Goal: Information Seeking & Learning: Find contact information

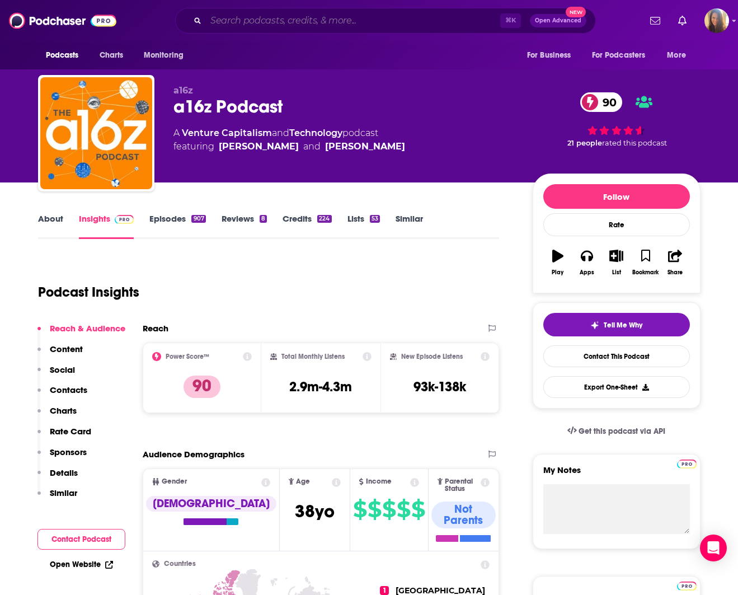
click at [265, 20] on input "Search podcasts, credits, & more..." at bounding box center [353, 21] width 294 height 18
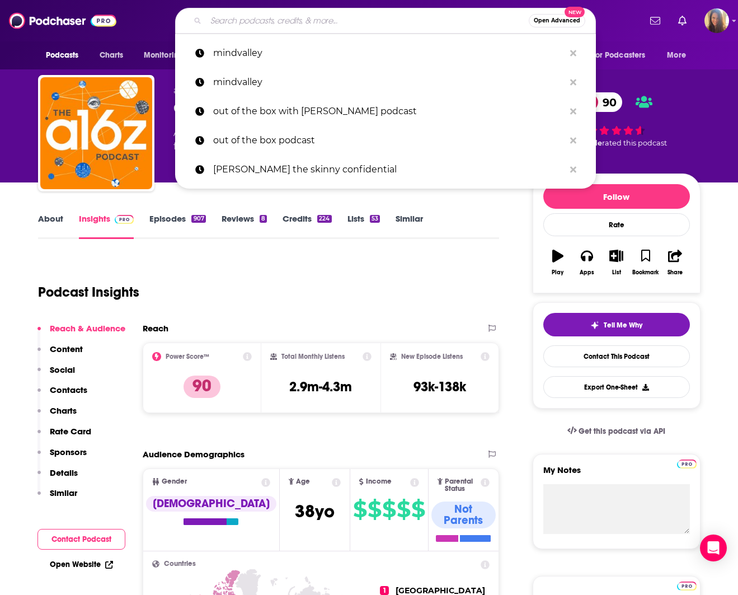
paste input "Cybersecurity Dive Podcast"
type input "Cybersecurity Dive Podcast"
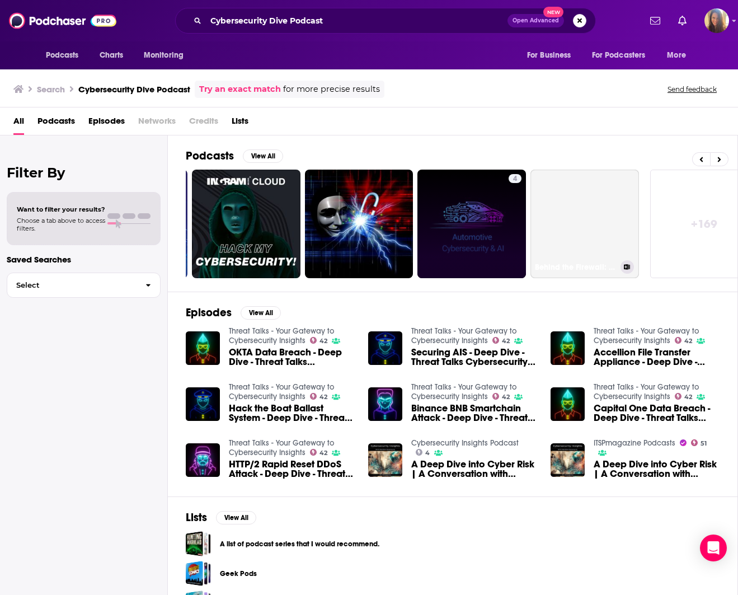
scroll to position [0, 476]
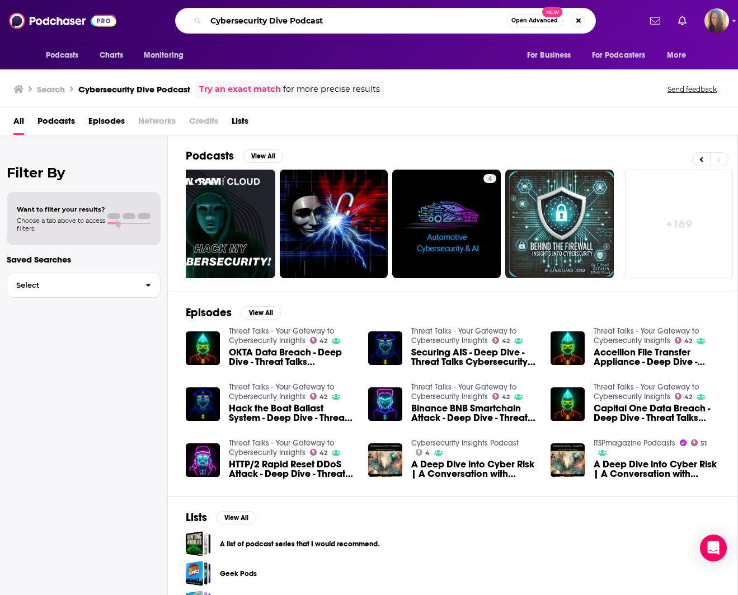
drag, startPoint x: 331, startPoint y: 23, endPoint x: 201, endPoint y: 17, distance: 129.9
click at [201, 17] on div "Cybersecurity Dive Podcast Open Advanced New" at bounding box center [385, 21] width 421 height 26
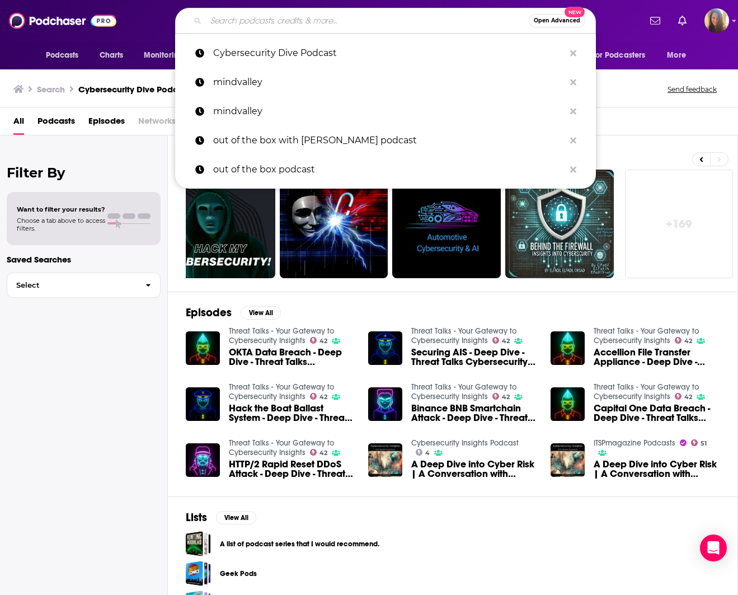
paste input "CIO Dive virtual events"
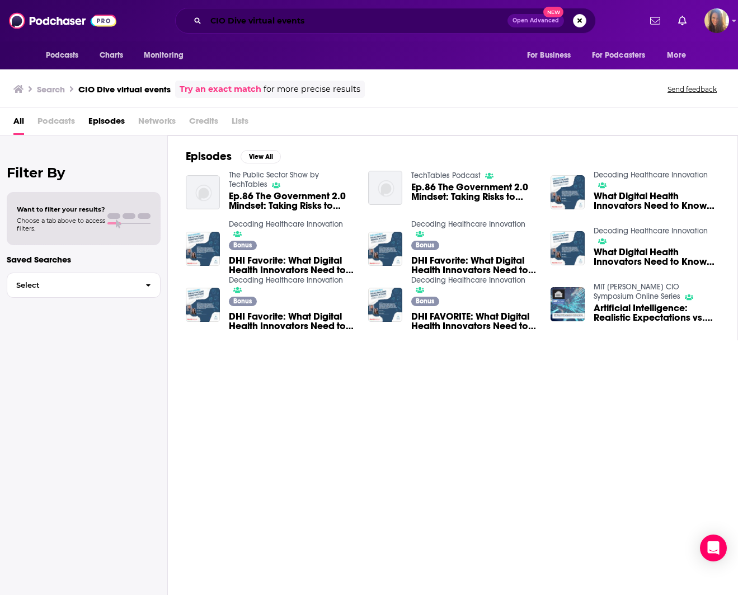
drag, startPoint x: 283, startPoint y: 23, endPoint x: 302, endPoint y: 25, distance: 19.2
click at [283, 23] on input "CIO Dive virtual events" at bounding box center [357, 21] width 302 height 18
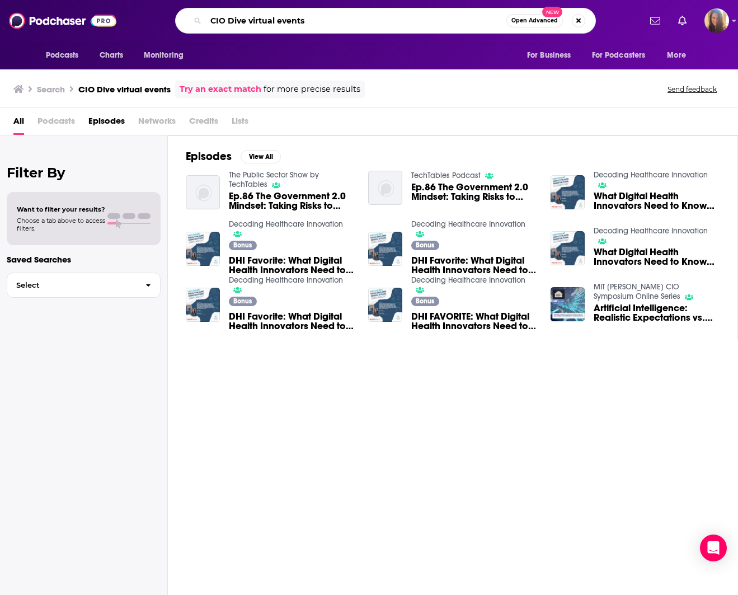
drag, startPoint x: 304, startPoint y: 25, endPoint x: 162, endPoint y: 37, distance: 143.3
click at [162, 37] on div "Podcasts Charts Monitoring CIO Dive virtual events Open Advanced New For Busine…" at bounding box center [369, 20] width 738 height 41
type input "C"
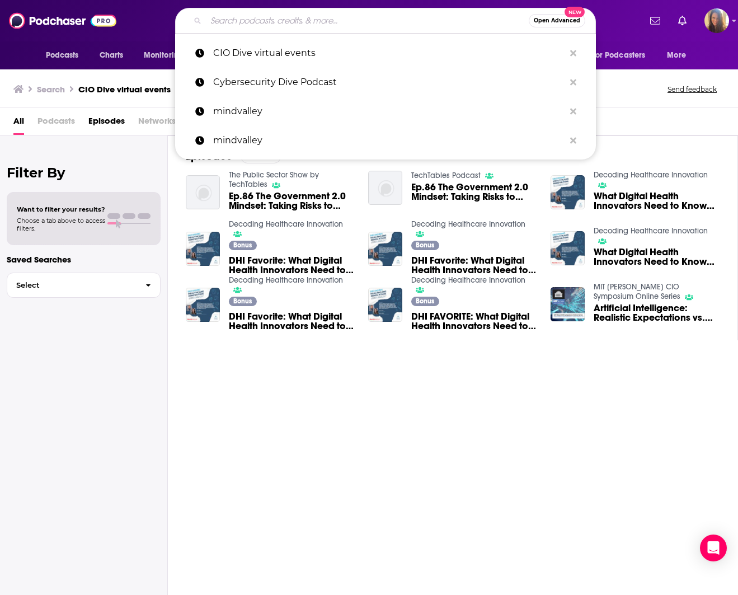
paste input "Industry Dive podcasts"
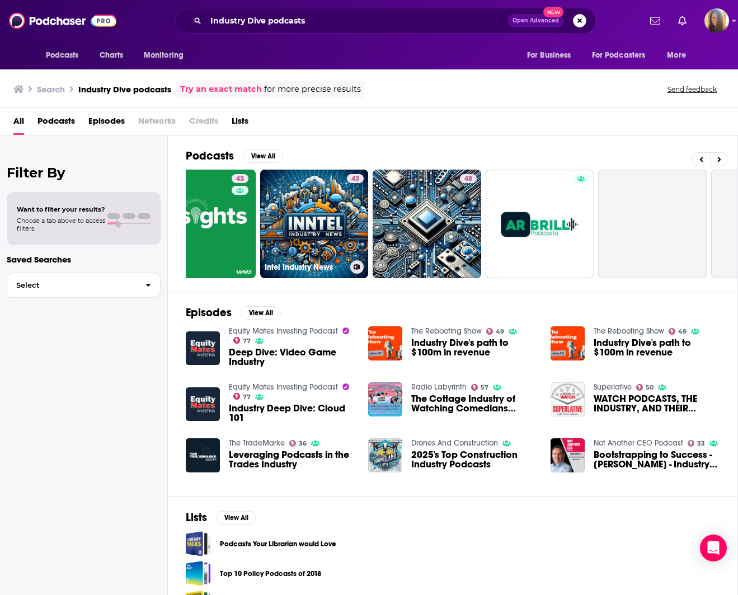
scroll to position [0, 272]
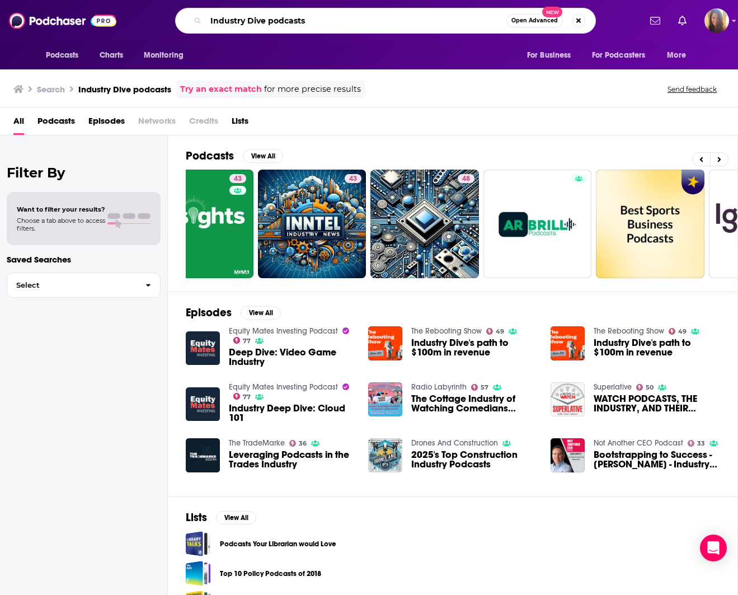
drag, startPoint x: 320, startPoint y: 24, endPoint x: 149, endPoint y: 26, distance: 171.2
click at [149, 26] on div "Industry Dive podcasts Open Advanced New" at bounding box center [385, 21] width 509 height 26
type input "I"
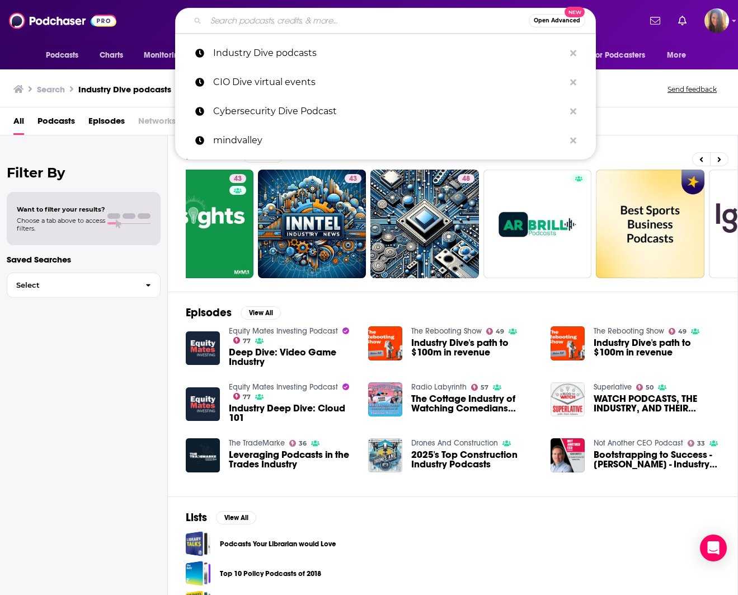
paste input "HEAL Security Daily Dispatch"
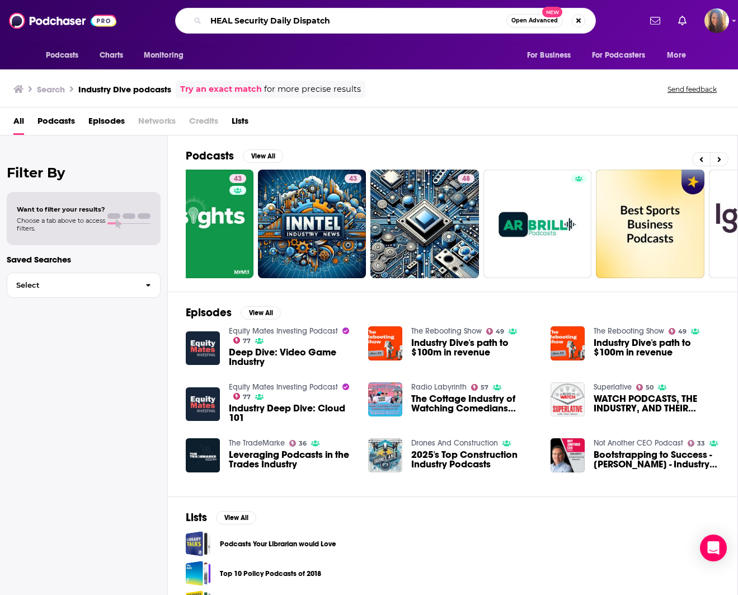
type input "HEAL Security Daily Dispatch"
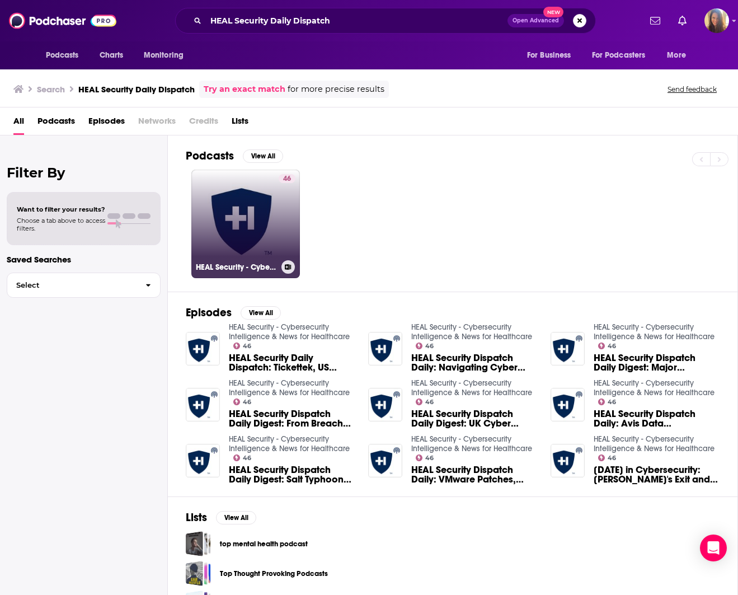
click at [268, 204] on link "46 HEAL Security - Cybersecurity Intelligence & News for Healthcare" at bounding box center [245, 224] width 109 height 109
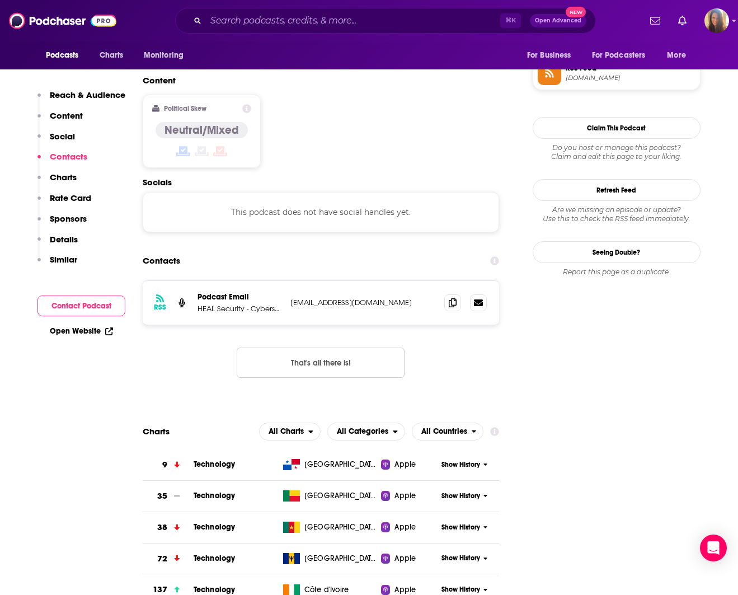
scroll to position [838, 0]
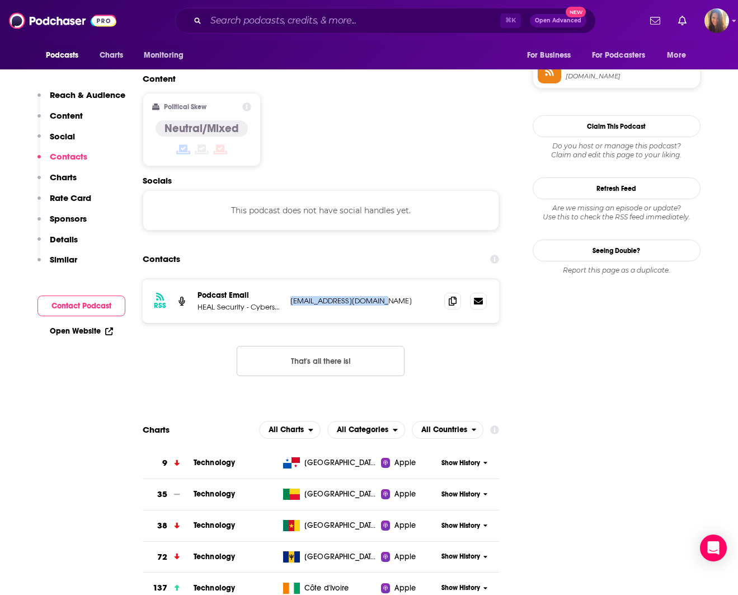
drag, startPoint x: 291, startPoint y: 243, endPoint x: 386, endPoint y: 248, distance: 95.2
click at [386, 296] on p "[EMAIL_ADDRESS][DOMAIN_NAME]" at bounding box center [362, 301] width 145 height 10
copy p "[EMAIL_ADDRESS][DOMAIN_NAME]"
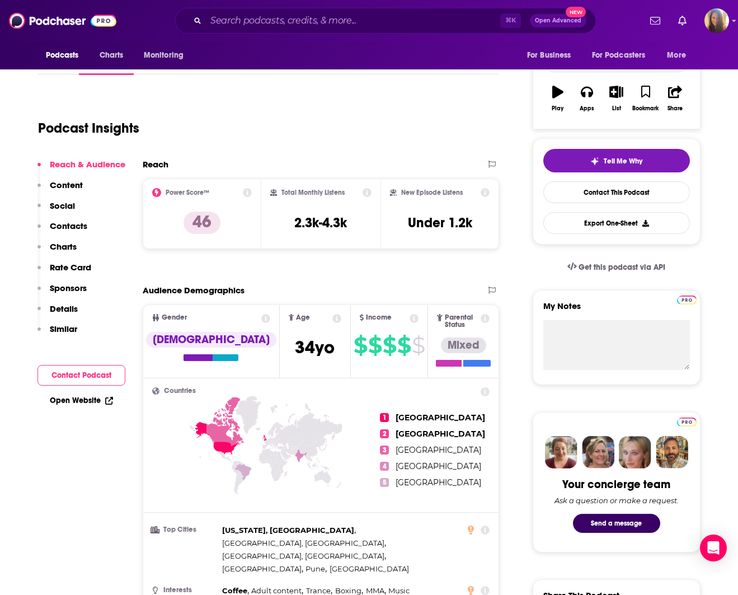
scroll to position [165, 0]
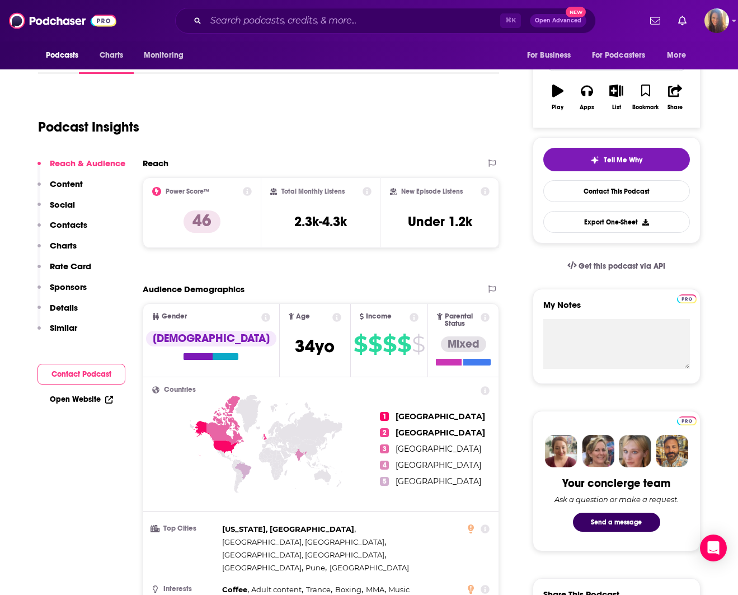
click at [75, 395] on link "Open Website" at bounding box center [81, 399] width 63 height 10
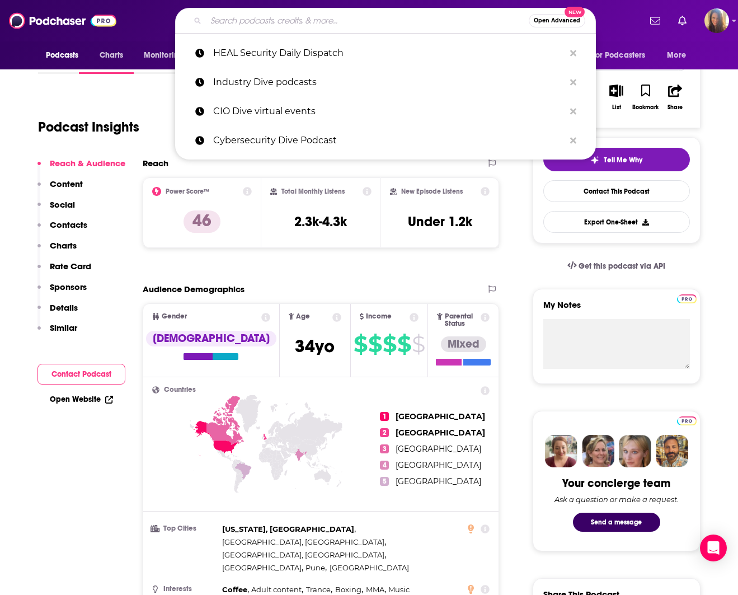
click at [242, 17] on input "Search podcasts, credits, & more..." at bounding box center [367, 21] width 323 height 18
paste input "Healthcare Information Security Podcast"
type input "Healthcare Information Security Podcast"
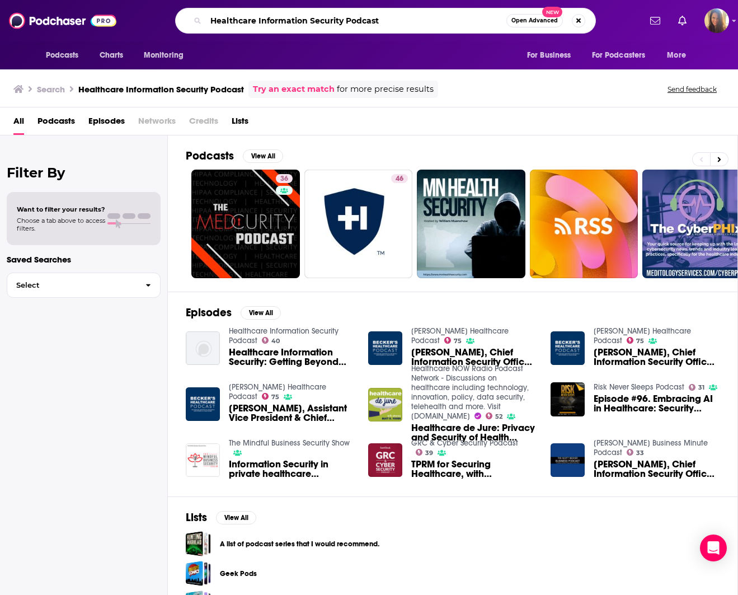
drag, startPoint x: 386, startPoint y: 25, endPoint x: 212, endPoint y: 22, distance: 173.5
click at [212, 22] on input "Healthcare Information Security Podcast" at bounding box center [356, 21] width 300 height 18
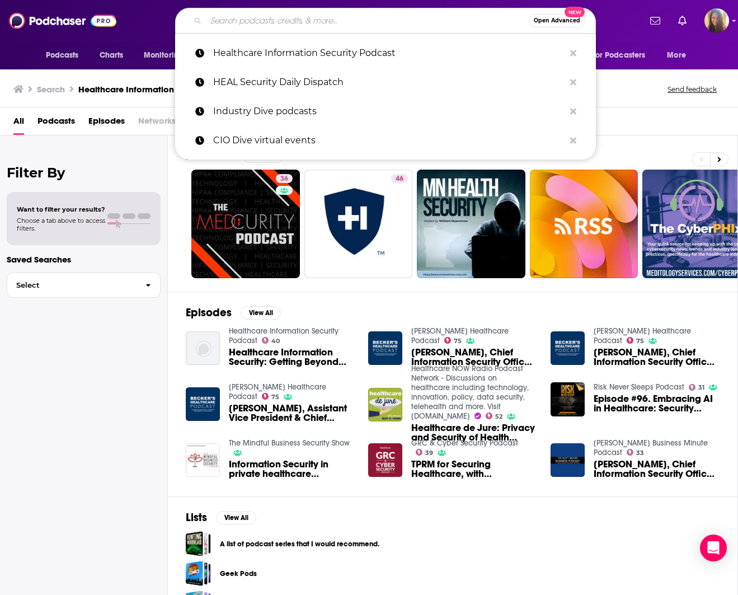
paste input "Help Me With HIPAA"
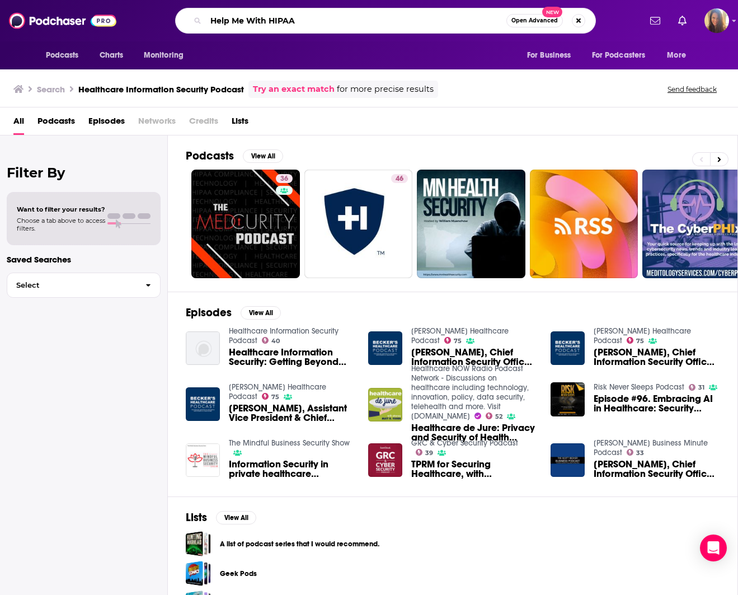
type input "Help Me With HIPAA"
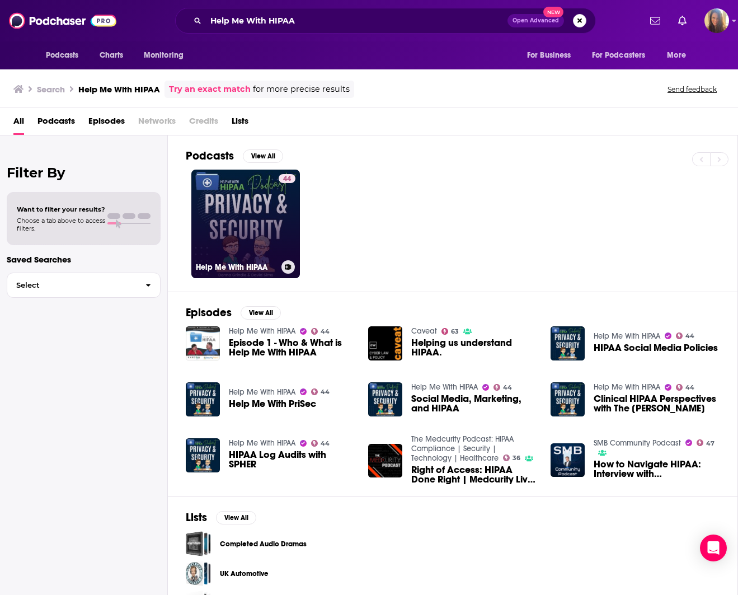
click at [227, 210] on link "44 Help Me With HIPAA" at bounding box center [245, 224] width 109 height 109
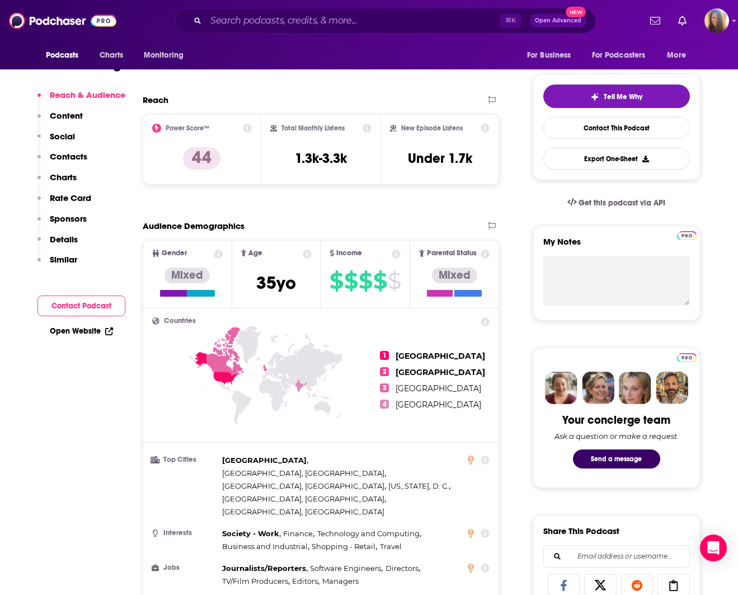
scroll to position [232, 0]
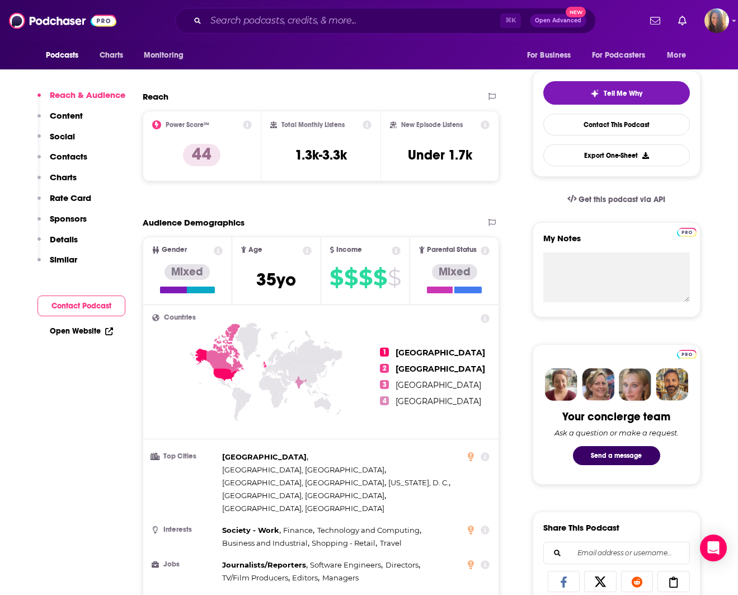
click at [77, 330] on link "Open Website" at bounding box center [81, 331] width 63 height 10
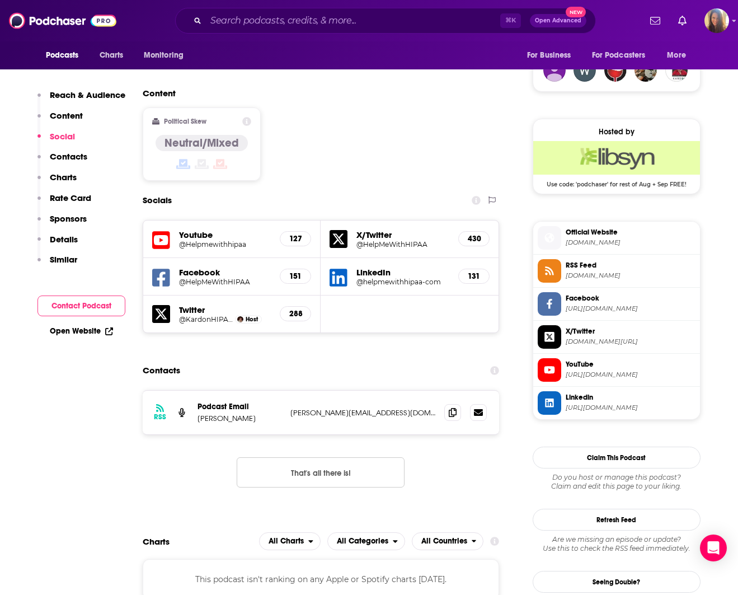
scroll to position [834, 0]
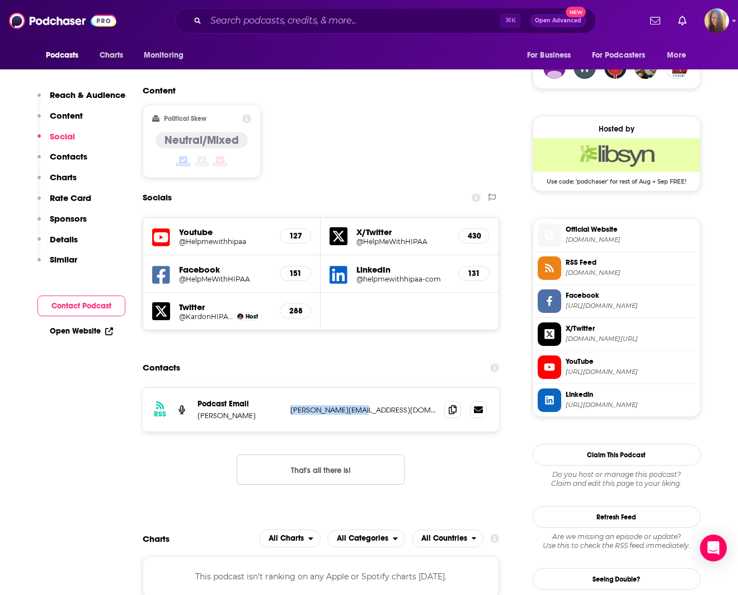
drag, startPoint x: 291, startPoint y: 373, endPoint x: 376, endPoint y: 377, distance: 85.1
click at [376, 405] on p "[PERSON_NAME][EMAIL_ADDRESS][DOMAIN_NAME]" at bounding box center [362, 410] width 145 height 10
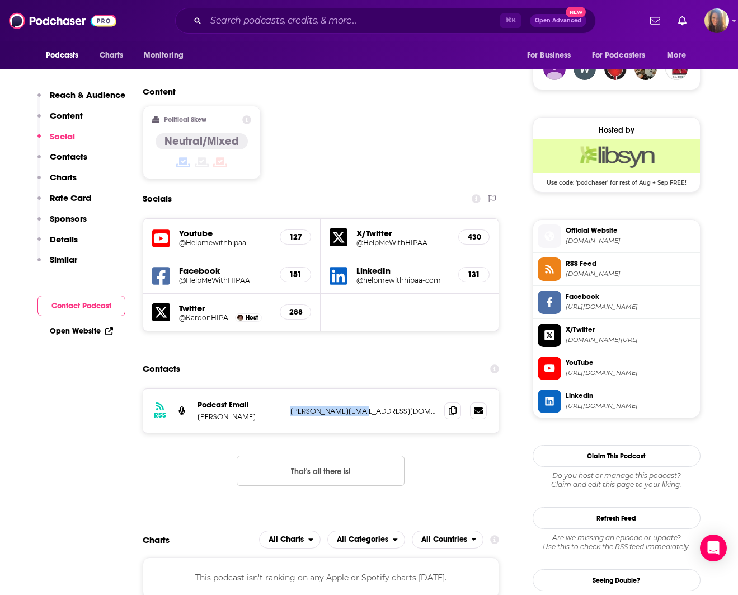
copy p "[PERSON_NAME][EMAIL_ADDRESS][DOMAIN_NAME]"
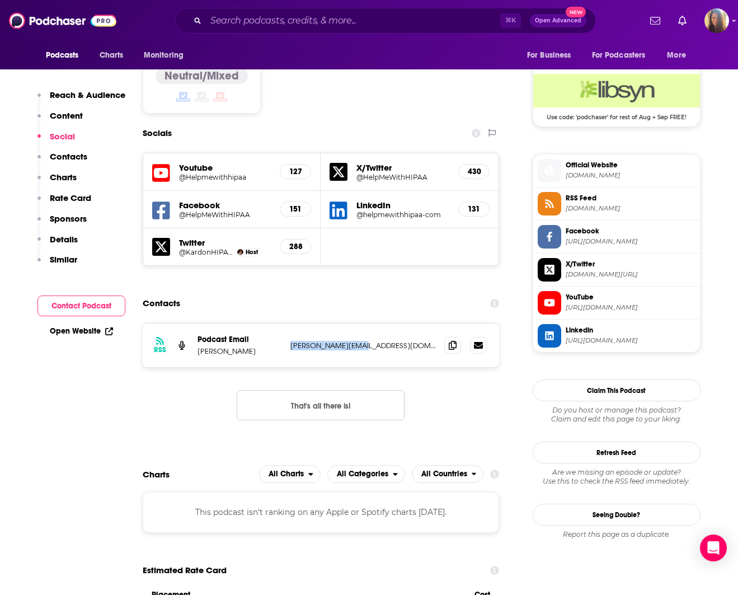
scroll to position [909, 0]
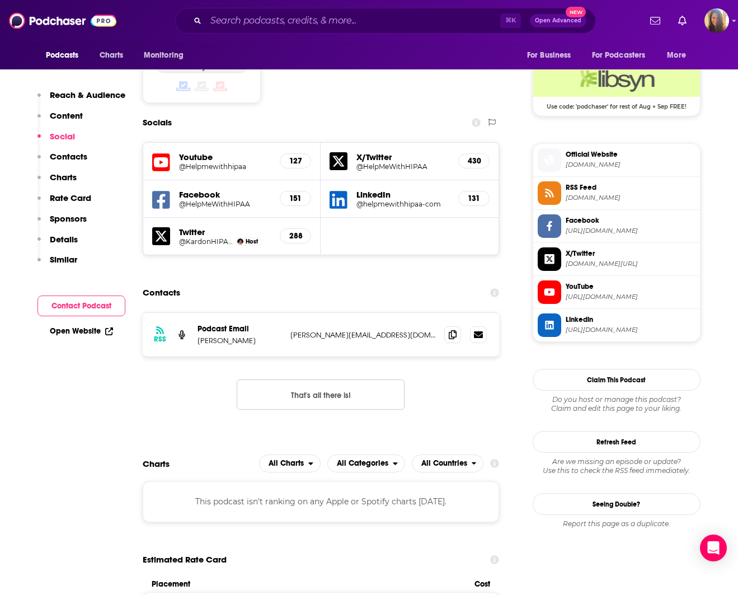
click at [198, 336] on p "[PERSON_NAME]" at bounding box center [240, 341] width 84 height 10
drag, startPoint x: 198, startPoint y: 303, endPoint x: 241, endPoint y: 303, distance: 43.1
click at [241, 336] on p "[PERSON_NAME]" at bounding box center [240, 341] width 84 height 10
copy p "[PERSON_NAME]"
click at [220, 19] on input "Search podcasts, credits, & more..." at bounding box center [353, 21] width 294 height 18
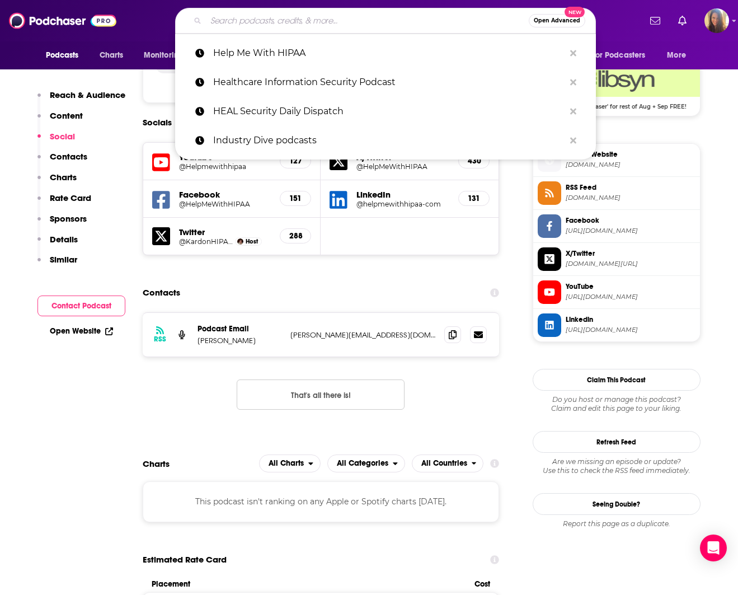
paste input "CISO Confidential – Healthcare Edition"
type input "CISO Confidential – Healthcare Edition"
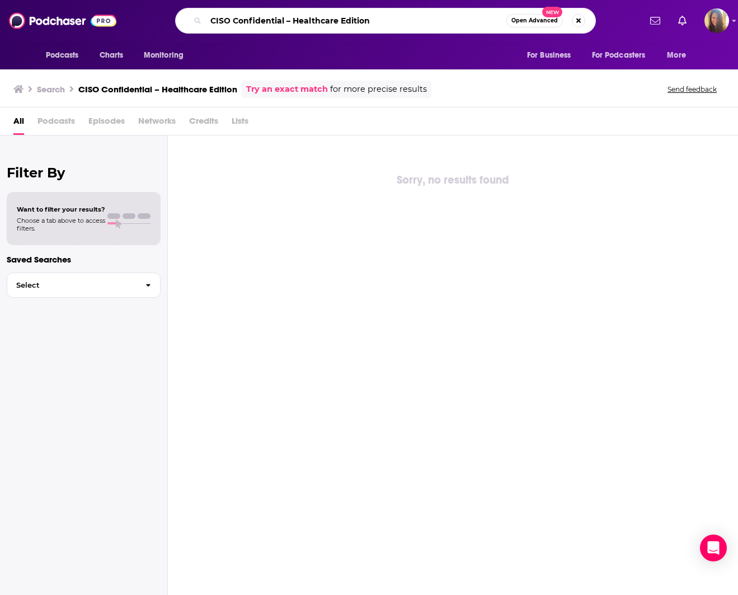
drag, startPoint x: 388, startPoint y: 20, endPoint x: 287, endPoint y: 21, distance: 101.3
click at [287, 21] on input "CISO Confidential – Healthcare Edition" at bounding box center [356, 21] width 300 height 18
type input "CISO Confidential"
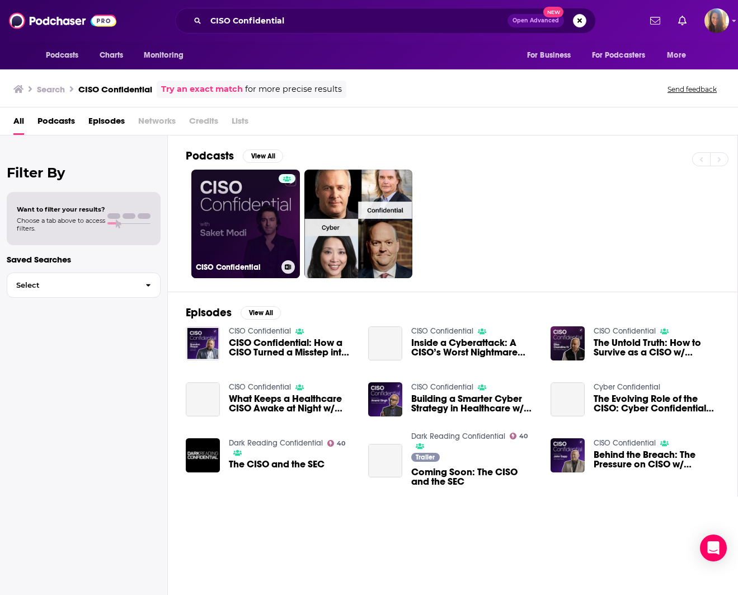
click at [254, 206] on link "CISO Confidential" at bounding box center [245, 224] width 109 height 109
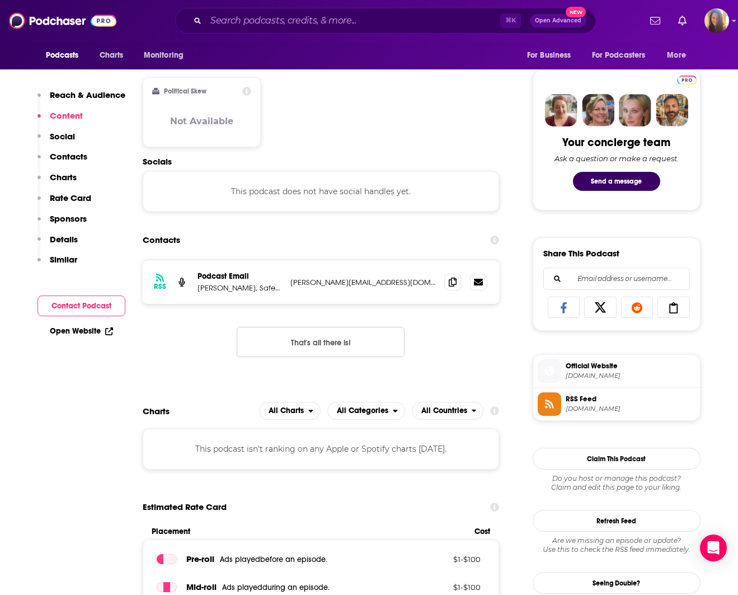
scroll to position [508, 0]
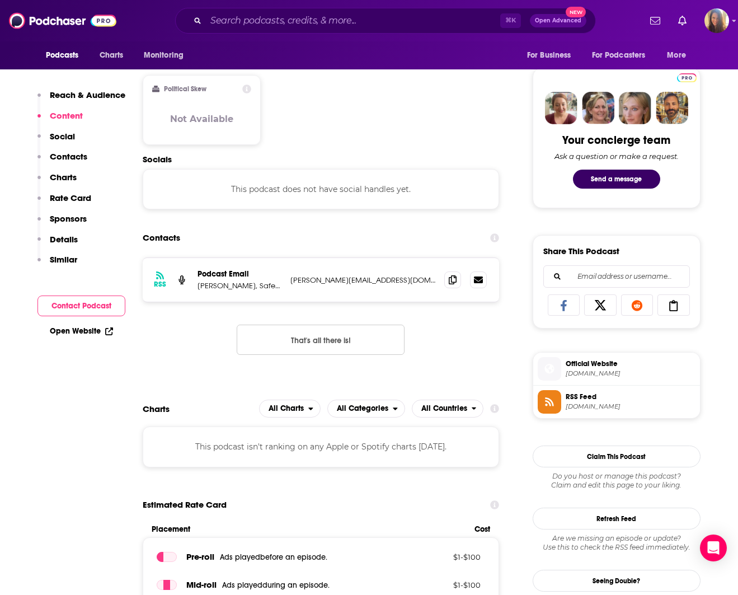
click at [290, 279] on p "[PERSON_NAME][EMAIL_ADDRESS][DOMAIN_NAME]" at bounding box center [362, 280] width 145 height 10
drag, startPoint x: 290, startPoint y: 279, endPoint x: 389, endPoint y: 281, distance: 98.5
click at [389, 281] on p "[PERSON_NAME][EMAIL_ADDRESS][DOMAIN_NAME]" at bounding box center [362, 280] width 145 height 10
copy div "[PERSON_NAME][EMAIL_ADDRESS][DOMAIN_NAME] [PERSON_NAME][EMAIL_ADDRESS][DOMAIN_N…"
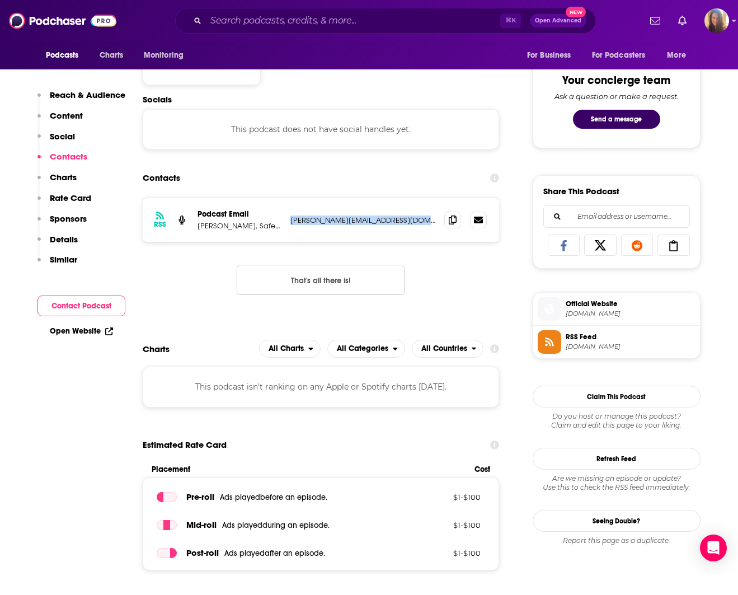
scroll to position [821, 0]
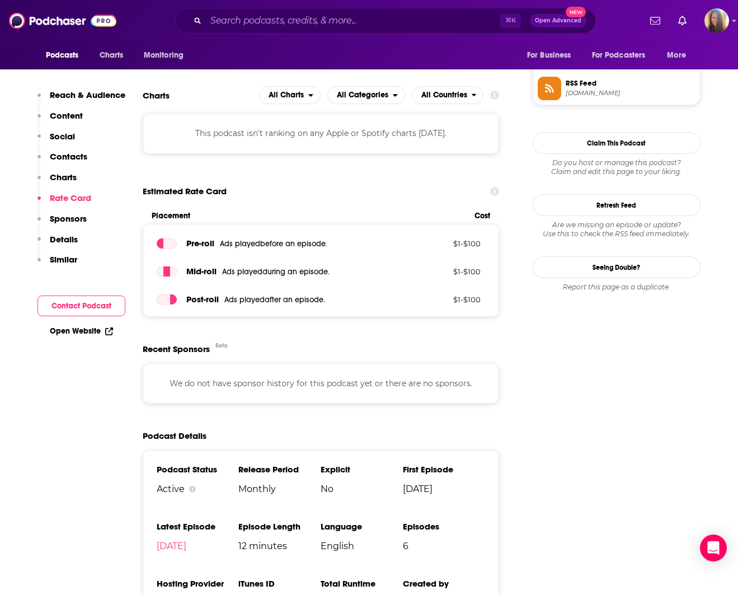
click at [88, 331] on link "Open Website" at bounding box center [81, 331] width 63 height 10
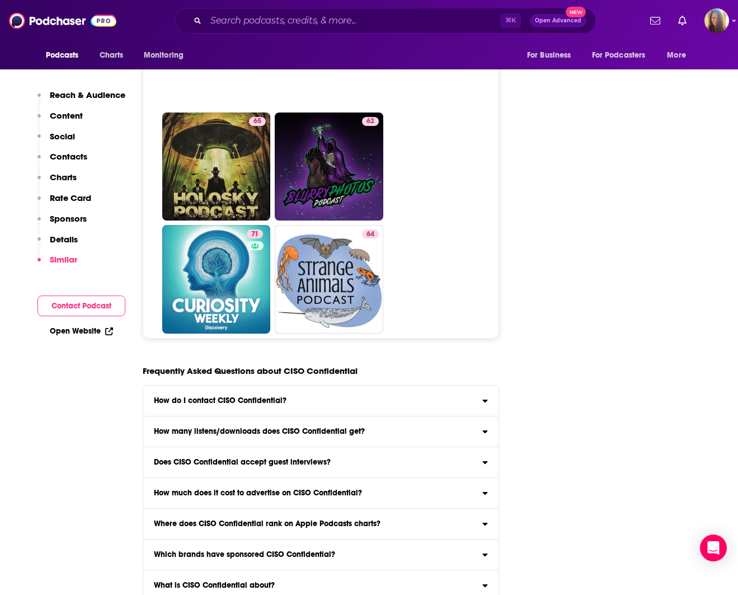
scroll to position [4959, 0]
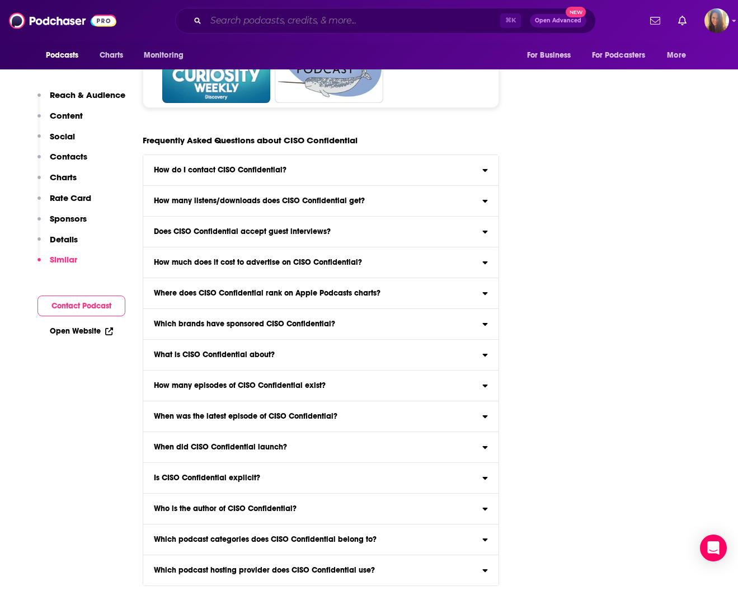
click at [293, 24] on input "Search podcasts, credits, & more..." at bounding box center [353, 21] width 294 height 18
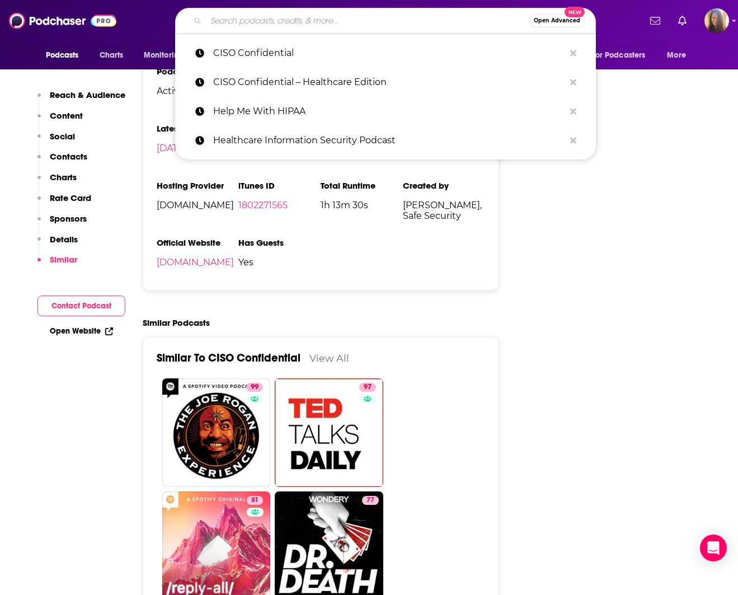
scroll to position [1219, 0]
paste input "Darknet Diaries"
type input "Darknet Diaries"
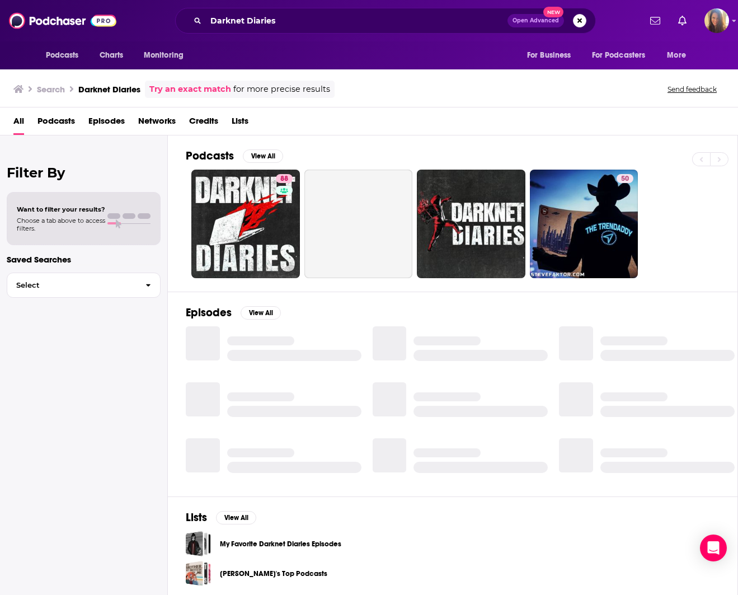
scroll to position [3, 0]
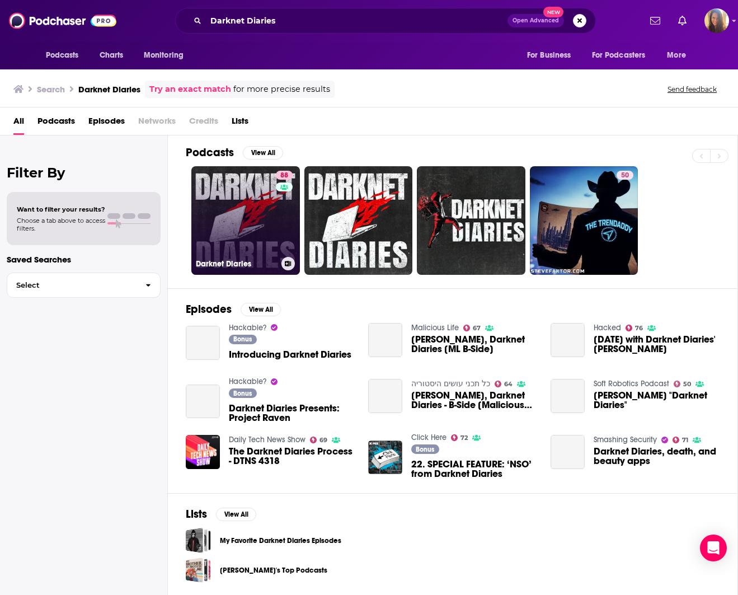
click at [216, 172] on link "88 Darknet Diaries" at bounding box center [245, 220] width 109 height 109
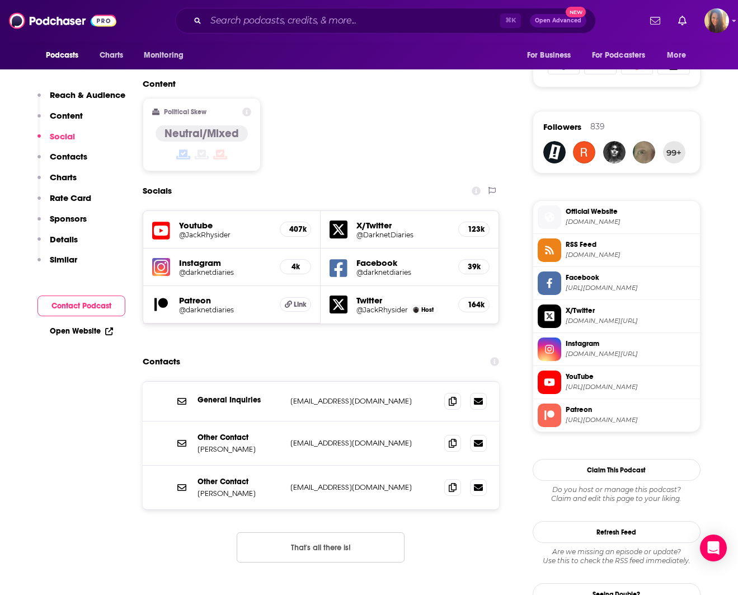
scroll to position [844, 0]
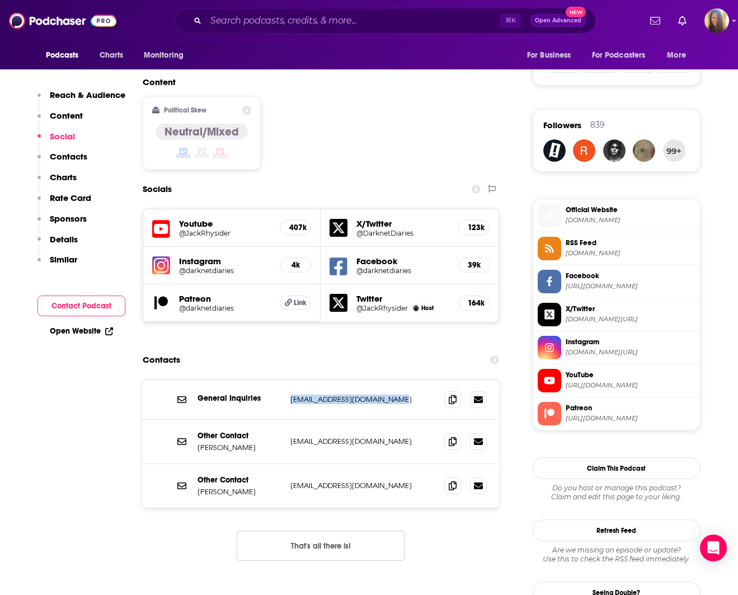
drag, startPoint x: 289, startPoint y: 348, endPoint x: 400, endPoint y: 353, distance: 111.4
click at [400, 380] on div "General Inquiries [EMAIL_ADDRESS][DOMAIN_NAME] [EMAIL_ADDRESS][DOMAIN_NAME]" at bounding box center [321, 400] width 357 height 40
copy p "[EMAIL_ADDRESS][DOMAIN_NAME]"
click at [83, 330] on link "Open Website" at bounding box center [81, 331] width 63 height 10
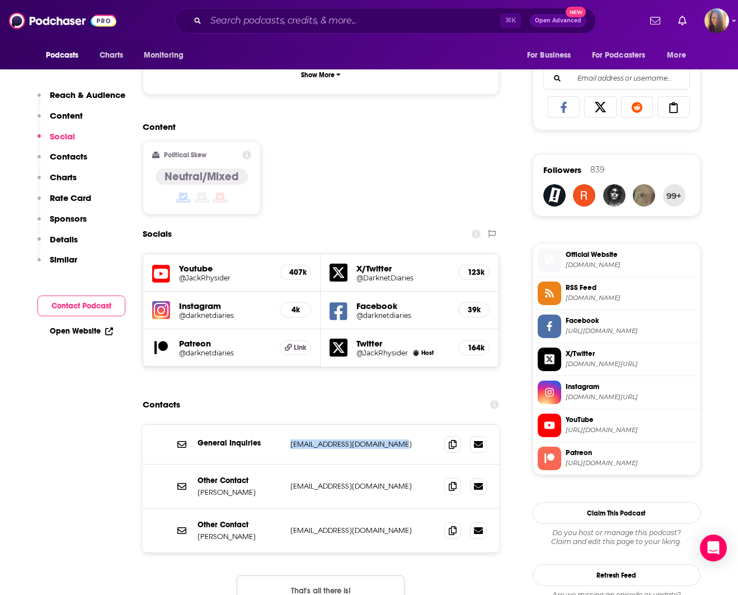
scroll to position [832, 0]
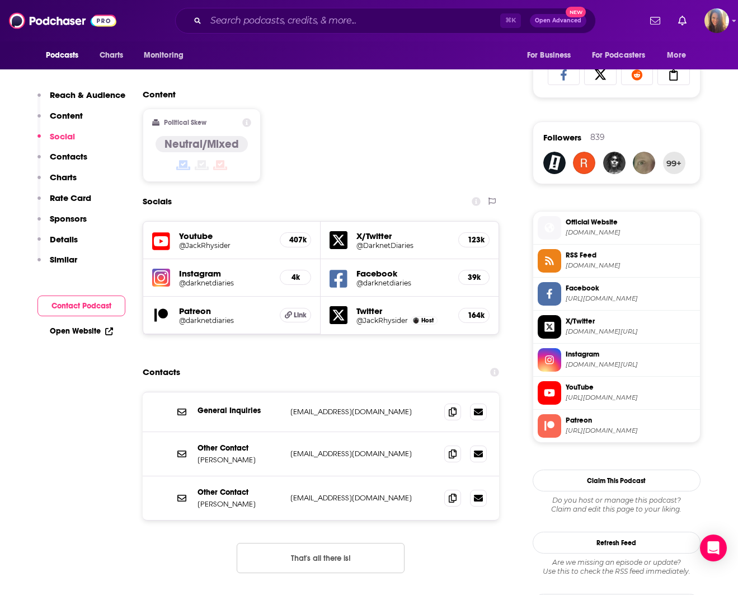
click at [196, 432] on div "Other Contact [PERSON_NAME] [EMAIL_ADDRESS][DOMAIN_NAME] [PERSON_NAME][EMAIL_AD…" at bounding box center [321, 454] width 357 height 44
drag, startPoint x: 196, startPoint y: 409, endPoint x: 246, endPoint y: 414, distance: 49.4
click at [245, 432] on div "Other Contact [PERSON_NAME] [EMAIL_ADDRESS][DOMAIN_NAME] [PERSON_NAME][EMAIL_AD…" at bounding box center [321, 454] width 357 height 44
copy p "[PERSON_NAME]"
click at [252, 18] on input "Search podcasts, credits, & more..." at bounding box center [353, 21] width 294 height 18
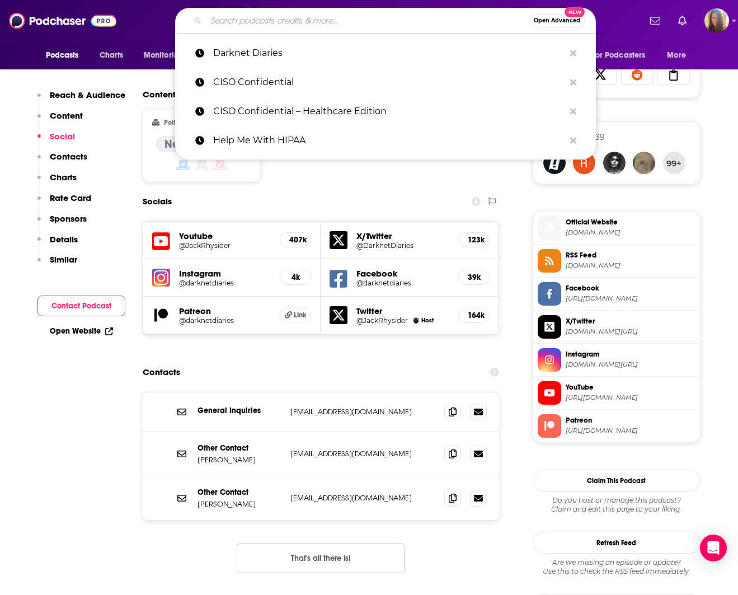
paste input "CIO Dive Podcast"
type input "CIO Dive Podcast"
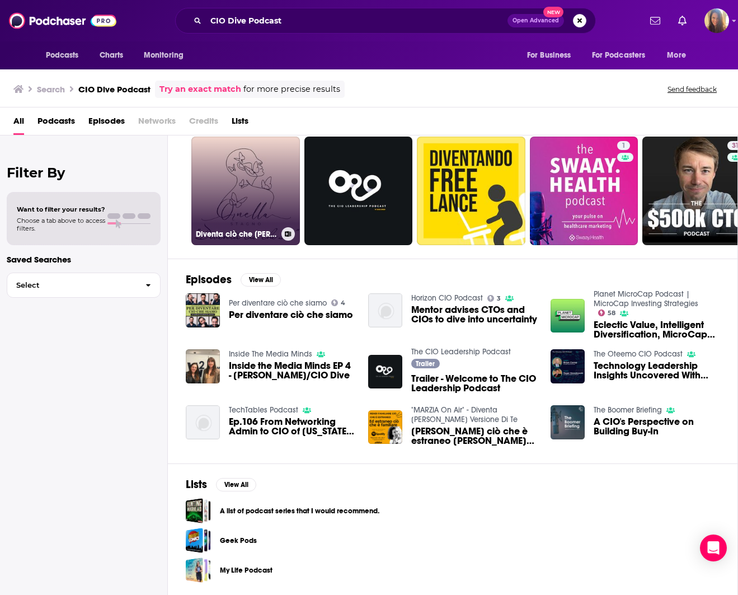
scroll to position [0, 1]
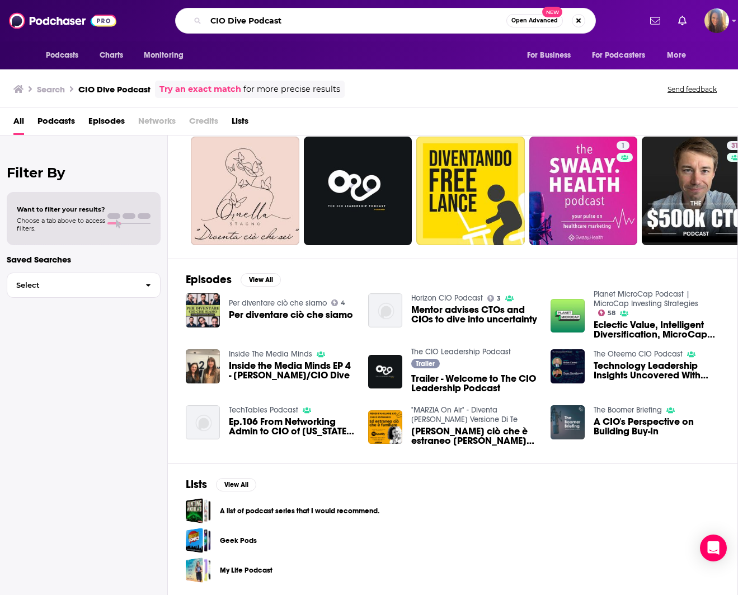
drag, startPoint x: 305, startPoint y: 24, endPoint x: 171, endPoint y: 23, distance: 134.3
click at [171, 23] on div "CIO Dive Podcast Open Advanced New" at bounding box center [385, 21] width 509 height 26
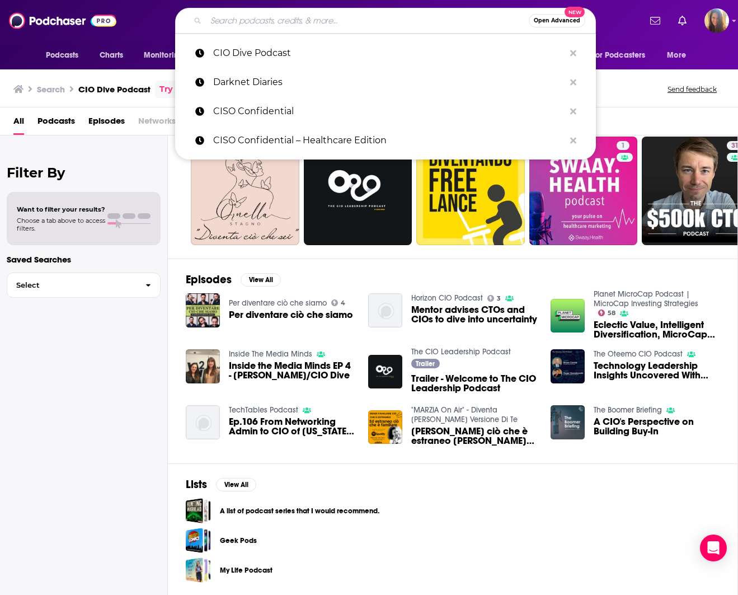
paste input "Cybersecurity Dive Podcast"
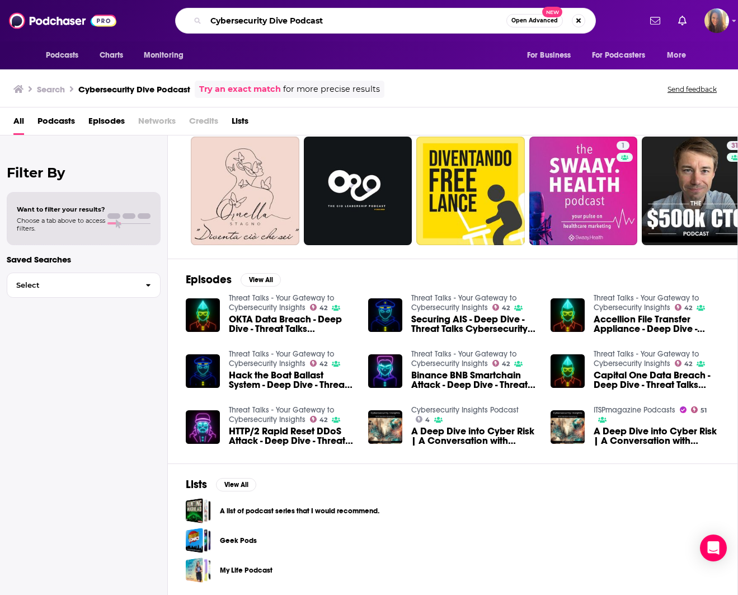
drag, startPoint x: 330, startPoint y: 23, endPoint x: 159, endPoint y: 47, distance: 172.9
click at [159, 48] on div "Podcasts Charts Monitoring Cybersecurity Dive Podcast Open Advanced New For Bus…" at bounding box center [369, 34] width 738 height 69
drag, startPoint x: 322, startPoint y: 21, endPoint x: 186, endPoint y: 26, distance: 136.1
click at [186, 26] on div "Cybersecurity Dive Podcast Open Advanced New" at bounding box center [385, 21] width 421 height 26
type input "C"
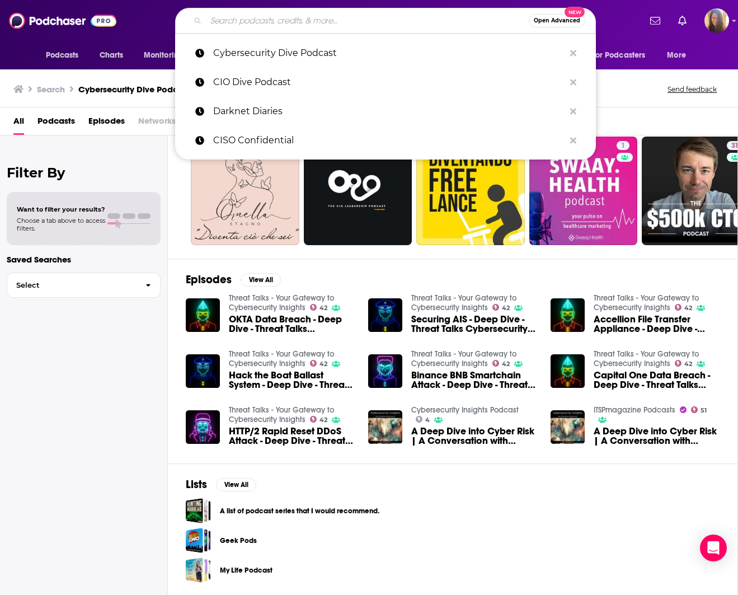
paste input "SecurityWeek Virtual Summit"
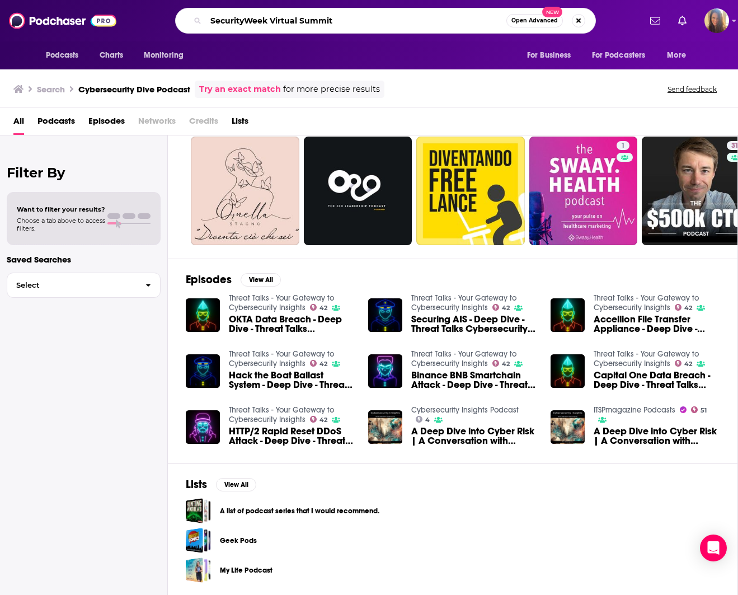
type input "SecurityWeek Virtual Summit"
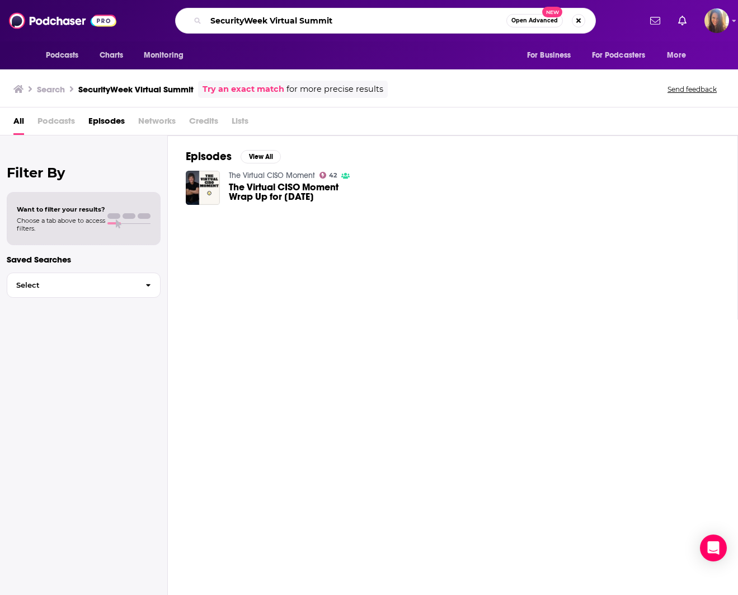
drag, startPoint x: 369, startPoint y: 25, endPoint x: 211, endPoint y: 22, distance: 157.8
click at [211, 22] on input "SecurityWeek Virtual Summit" at bounding box center [356, 21] width 300 height 18
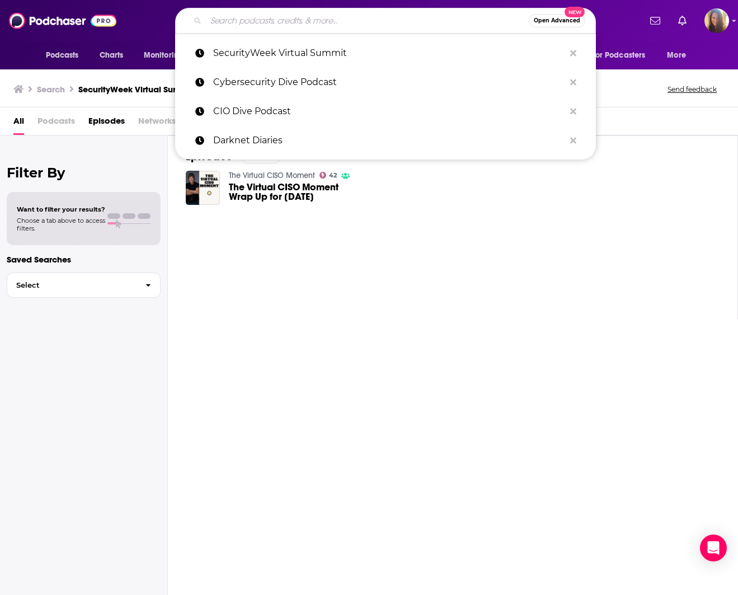
paste input "Industry Dive Security/Tech Podcasts"
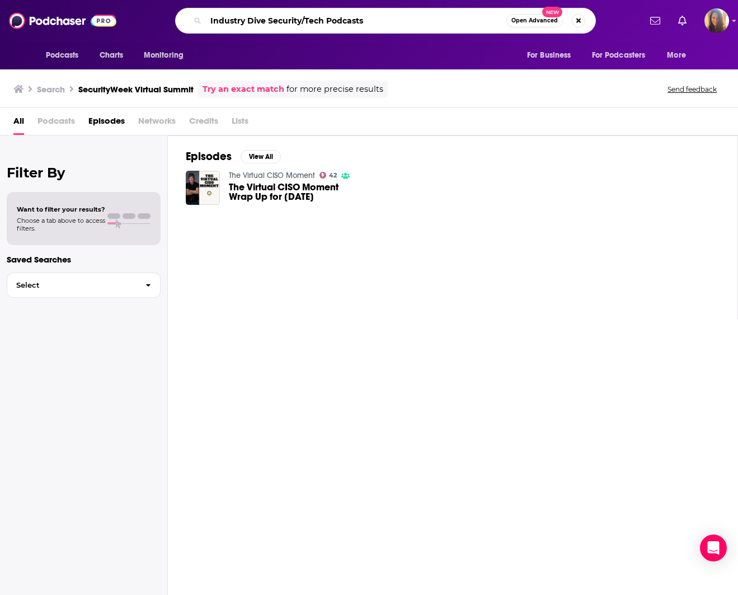
type input "Industry Dive Security/Tech Podcasts"
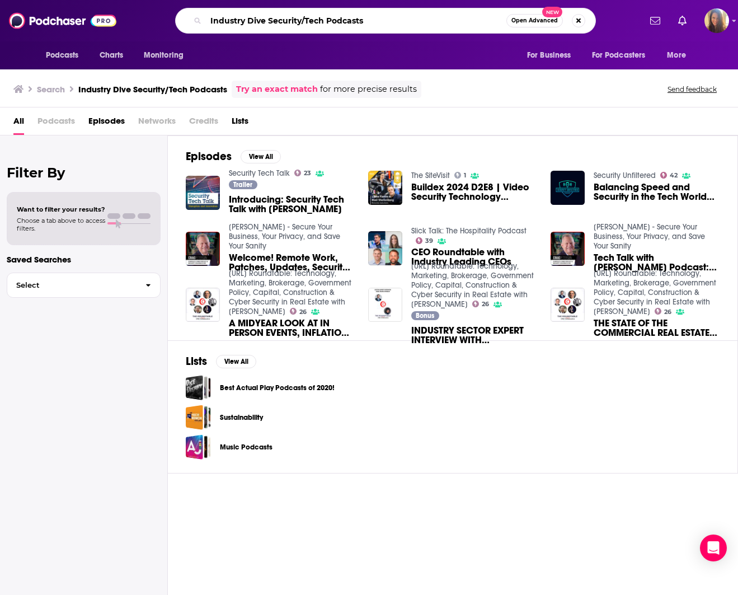
drag, startPoint x: 424, startPoint y: 25, endPoint x: 204, endPoint y: 21, distance: 219.4
click at [204, 21] on div "Industry Dive Security/Tech Podcasts Open Advanced New" at bounding box center [385, 21] width 421 height 26
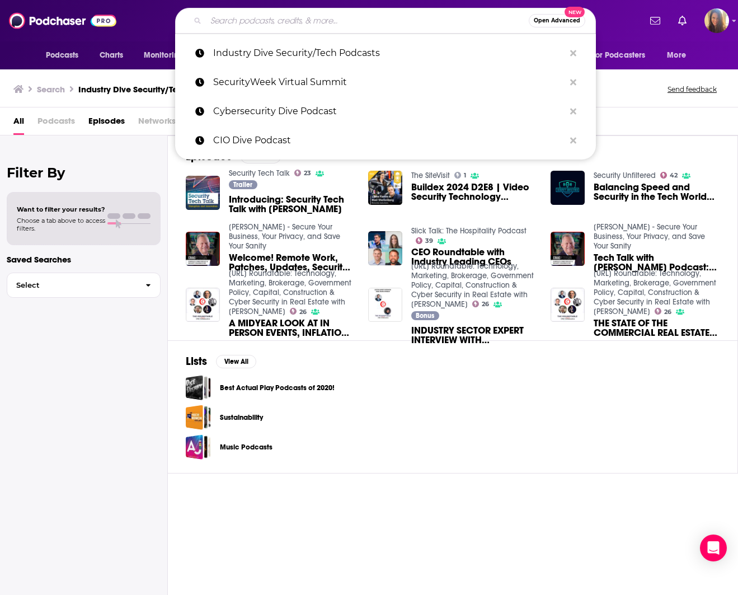
paste input "CIO/CSO-focused Webinars"
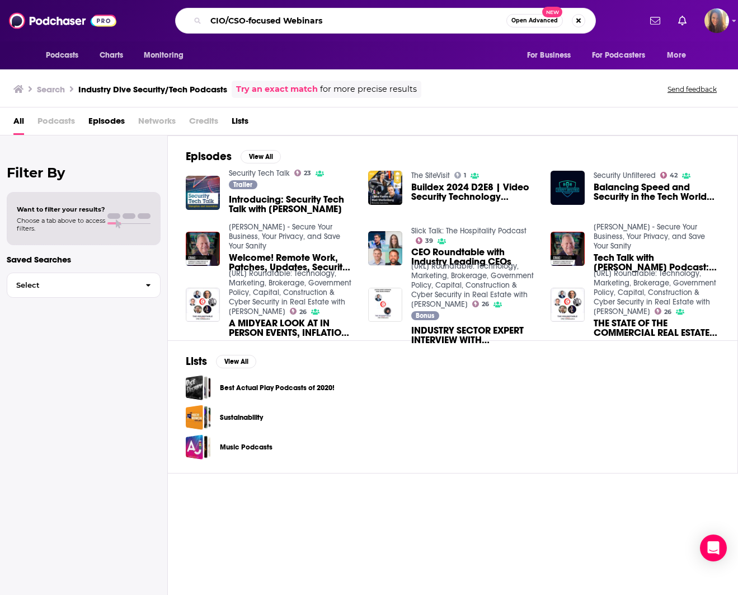
type input "CIO/CSO-focused Webinars"
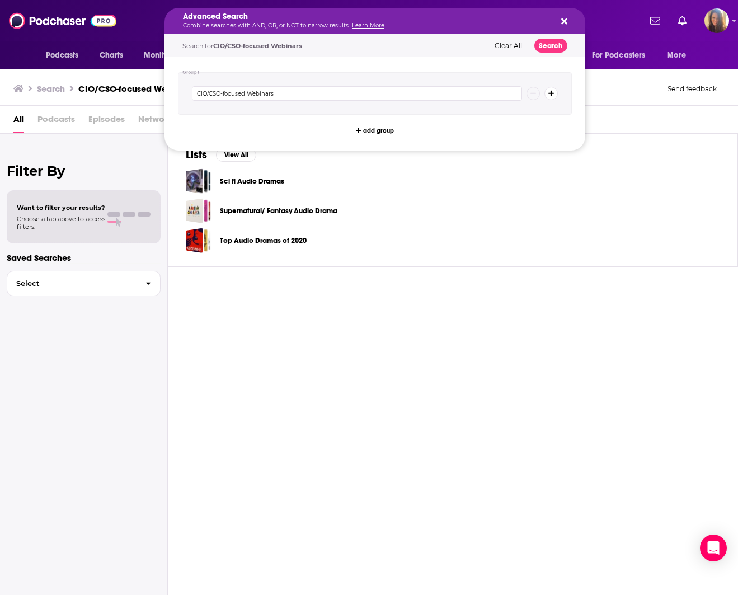
click at [321, 21] on div "Advanced Search Combine searches with AND, OR, or NOT to narrow results. Learn …" at bounding box center [366, 21] width 366 height 16
click at [563, 16] on button "Search podcasts, credits, & more..." at bounding box center [562, 20] width 9 height 9
click at [563, 24] on icon "Search podcasts, credits, & more..." at bounding box center [564, 21] width 6 height 9
drag, startPoint x: 326, startPoint y: 20, endPoint x: 301, endPoint y: 18, distance: 24.7
click at [567, 21] on div "Advanced Search Combine searches with AND, OR, or NOT to narrow results. Learn …" at bounding box center [375, 21] width 421 height 26
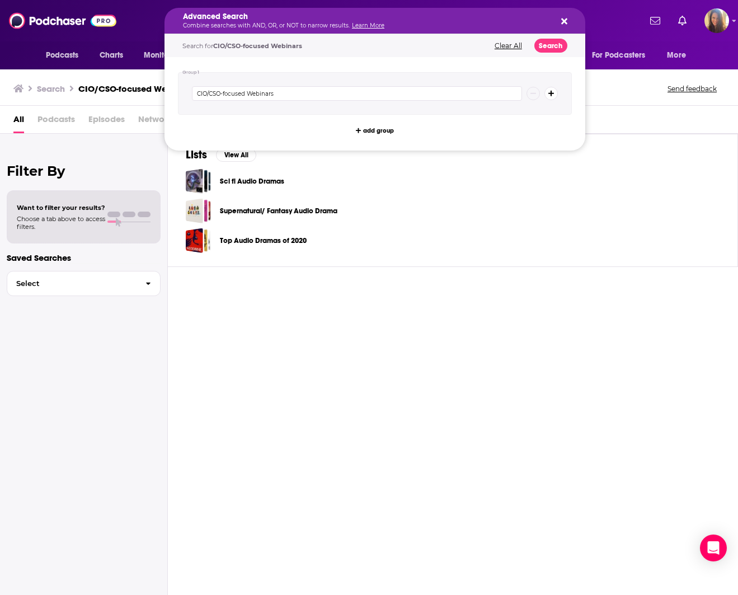
click at [555, 22] on div "Advanced Search Combine searches with AND, OR, or NOT to narrow results. Learn …" at bounding box center [375, 21] width 421 height 26
click at [560, 21] on button "Search podcasts, credits, & more..." at bounding box center [562, 20] width 9 height 9
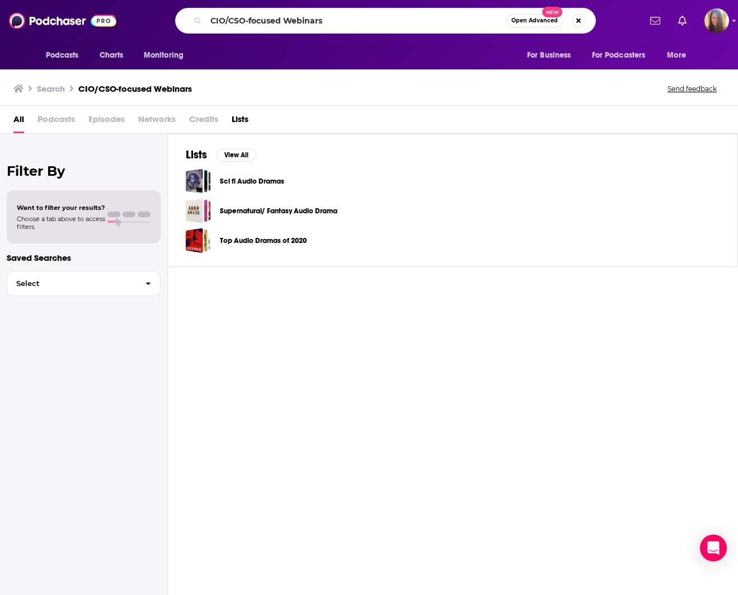
click at [569, 18] on span "Open Advanced New" at bounding box center [545, 20] width 79 height 13
click at [576, 19] on button "Search podcasts, credits, & more..." at bounding box center [578, 20] width 13 height 13
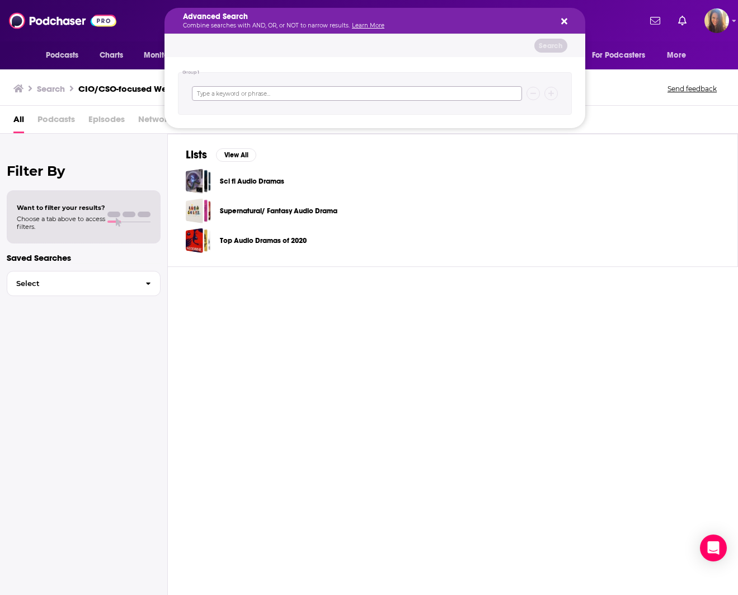
click at [308, 93] on input "Search podcasts, credits, & more..." at bounding box center [357, 93] width 330 height 15
paste input "Security Weekly"
type input "Security Weekly"
click at [558, 48] on button "Search" at bounding box center [550, 46] width 33 height 14
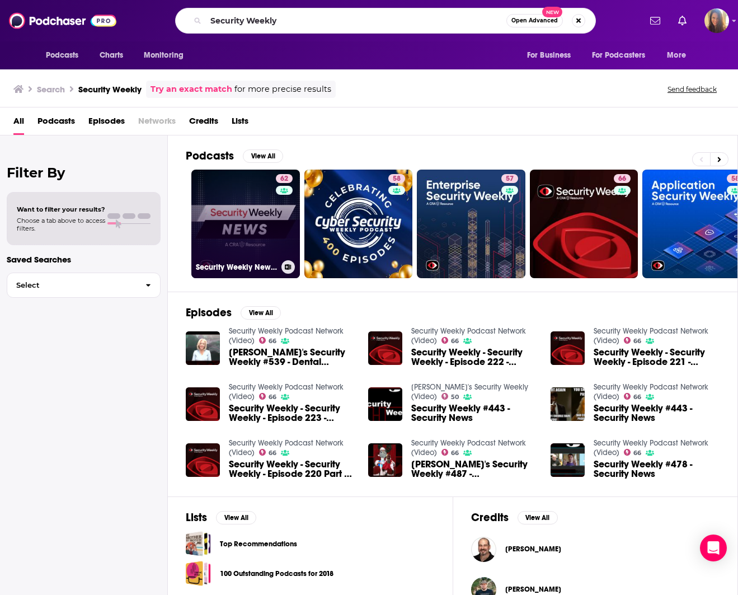
click at [243, 209] on link "62 Security Weekly News (Video)" at bounding box center [245, 224] width 109 height 109
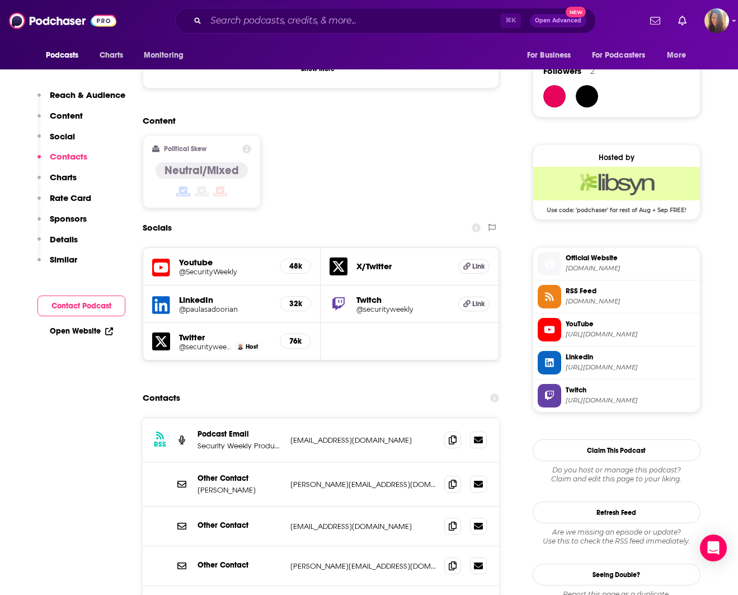
scroll to position [919, 0]
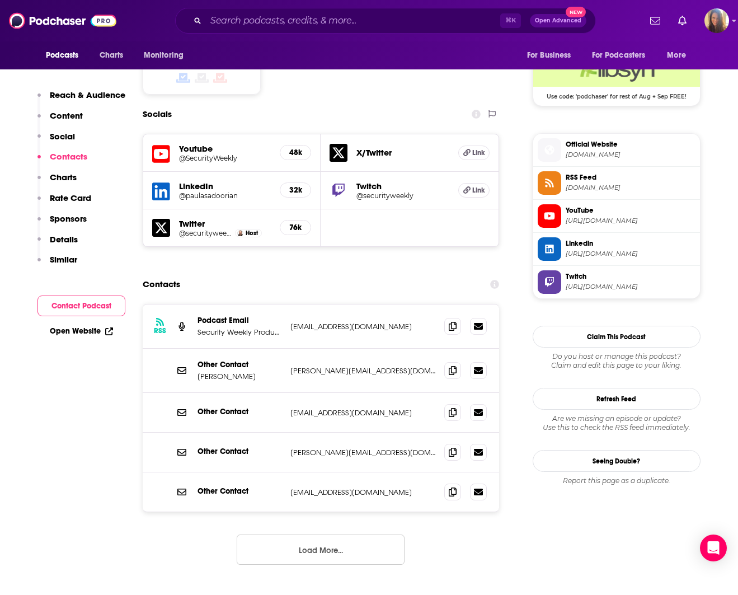
drag, startPoint x: 290, startPoint y: 262, endPoint x: 426, endPoint y: 265, distance: 136.0
click at [426, 322] on p "[EMAIL_ADDRESS][DOMAIN_NAME]" at bounding box center [362, 327] width 145 height 10
copy p "[EMAIL_ADDRESS][DOMAIN_NAME]"
click at [93, 331] on link "Open Website" at bounding box center [81, 331] width 63 height 10
click at [198, 372] on p "[PERSON_NAME]" at bounding box center [240, 377] width 84 height 10
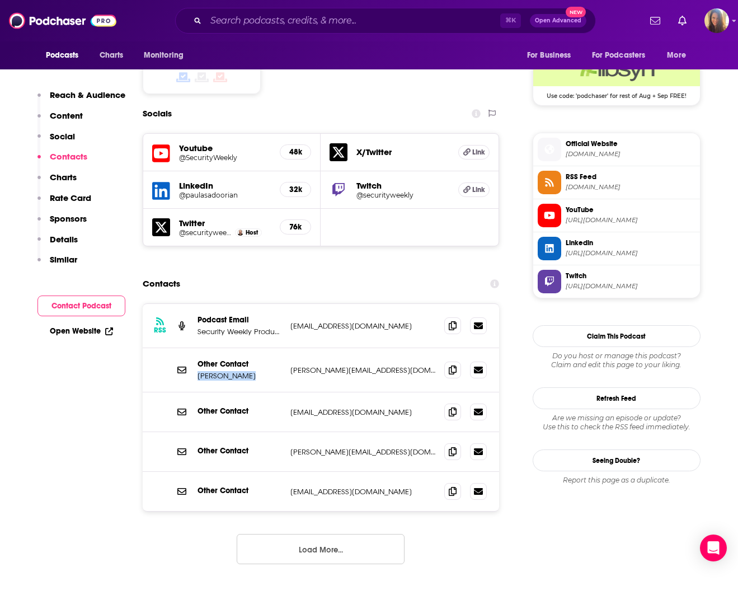
drag, startPoint x: 198, startPoint y: 309, endPoint x: 254, endPoint y: 314, distance: 56.8
click at [254, 371] on p "[PERSON_NAME]" at bounding box center [240, 376] width 84 height 10
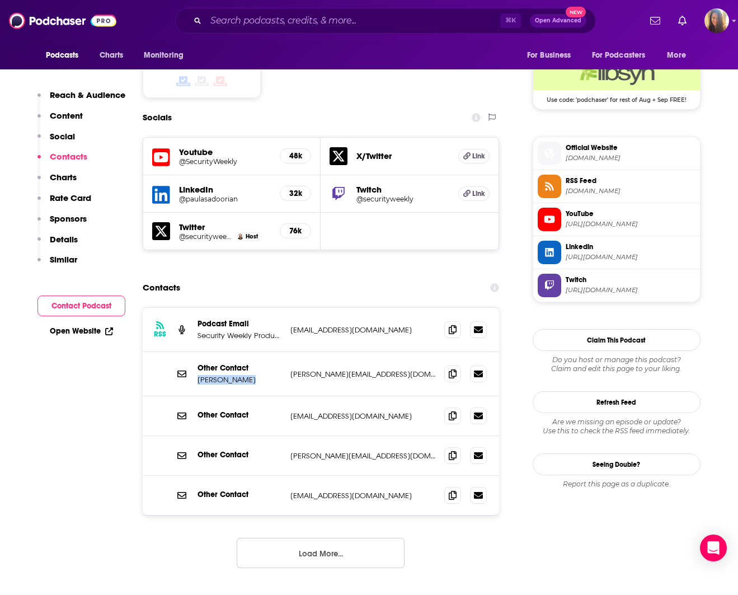
copy p "[PERSON_NAME]"
click at [350, 18] on input "Search podcasts, credits, & more..." at bounding box center [353, 21] width 294 height 18
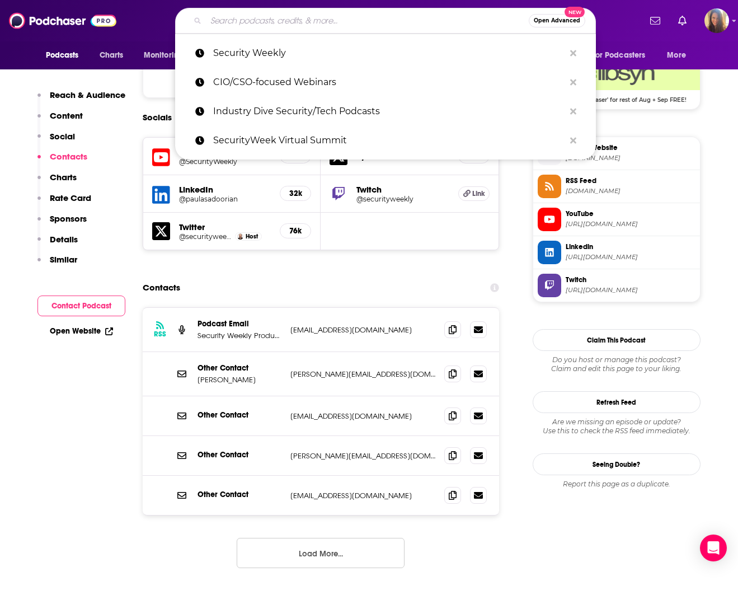
paste input "Risky Business"
type input "Risky Business"
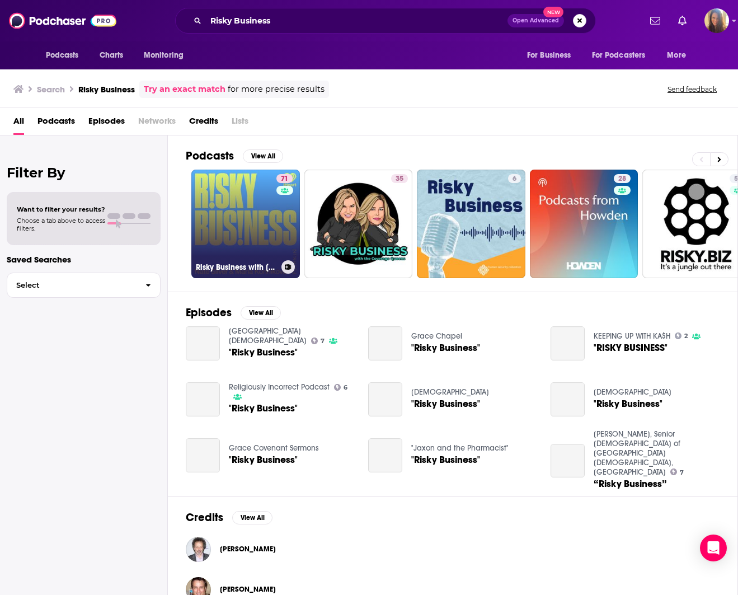
click at [245, 216] on link "71 Risky Business with [PERSON_NAME] and [PERSON_NAME]" at bounding box center [245, 224] width 109 height 109
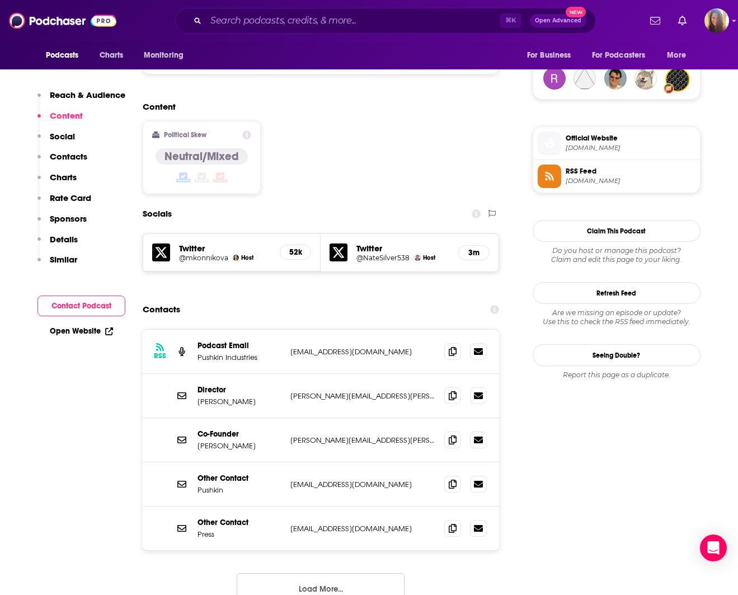
scroll to position [843, 0]
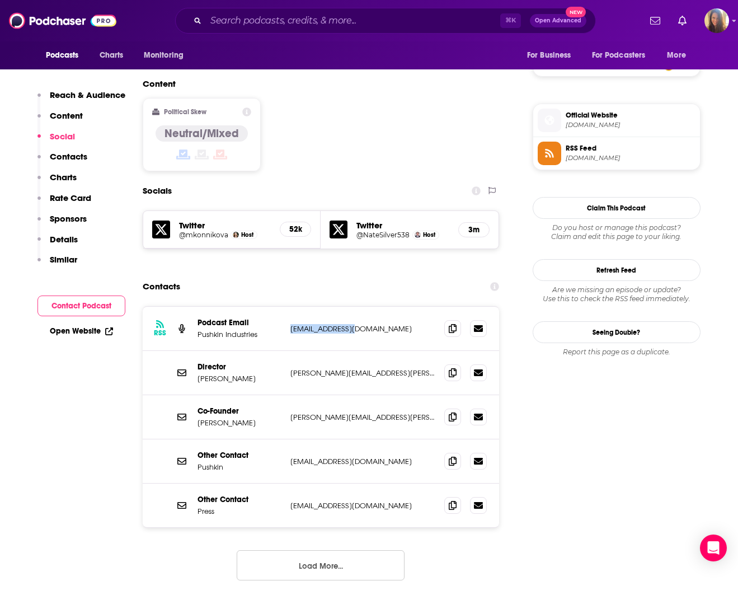
drag, startPoint x: 290, startPoint y: 289, endPoint x: 356, endPoint y: 288, distance: 66.0
click at [356, 324] on p "[EMAIL_ADDRESS][DOMAIN_NAME]" at bounding box center [362, 329] width 145 height 10
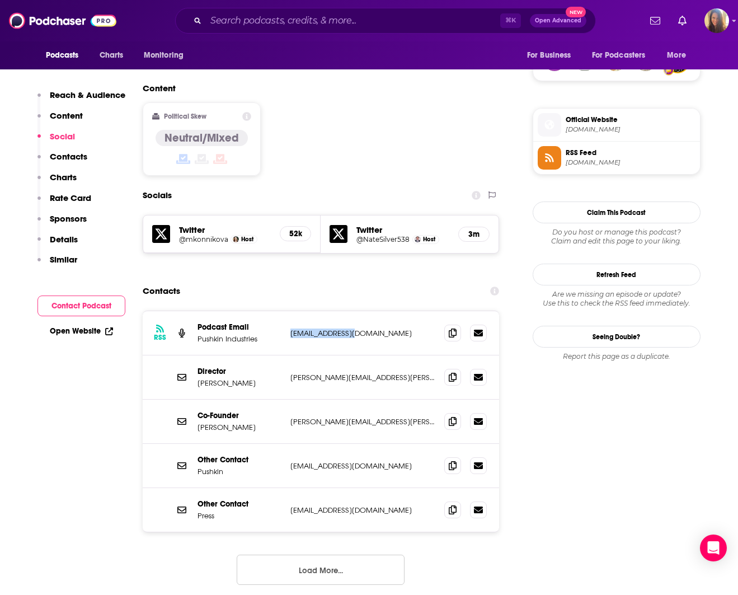
copy p "[EMAIL_ADDRESS][DOMAIN_NAME]"
click at [75, 327] on link "Open Website" at bounding box center [81, 331] width 63 height 10
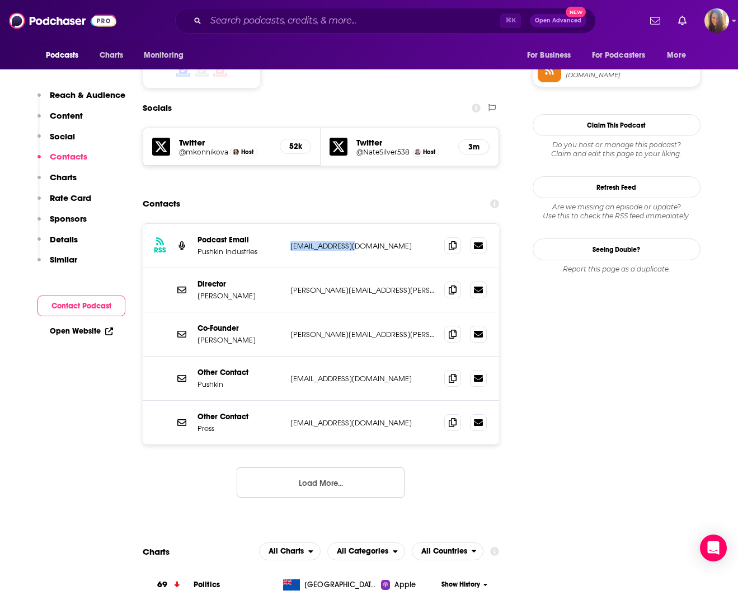
scroll to position [928, 0]
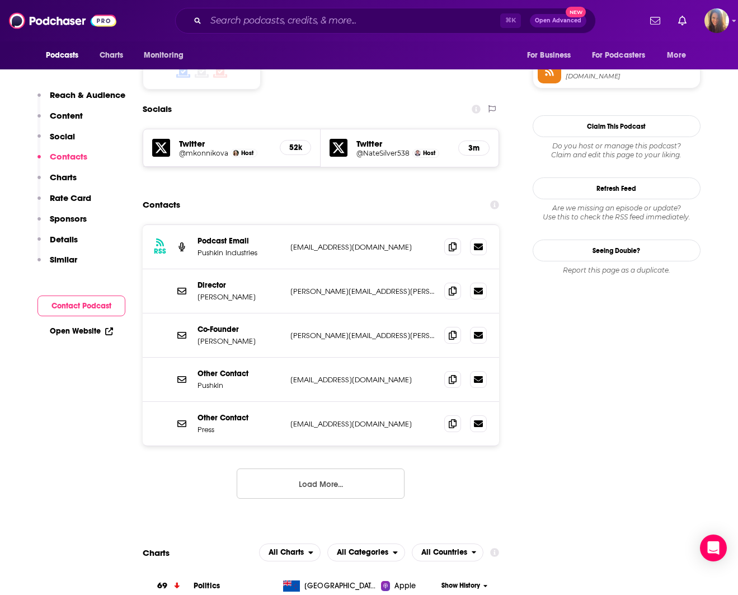
click at [196, 269] on div "Director [PERSON_NAME] [PERSON_NAME][EMAIL_ADDRESS][PERSON_NAME][DOMAIN_NAME] […" at bounding box center [321, 291] width 357 height 44
drag, startPoint x: 196, startPoint y: 252, endPoint x: 257, endPoint y: 260, distance: 61.5
click at [256, 269] on div "Director [PERSON_NAME] [PERSON_NAME][EMAIL_ADDRESS][PERSON_NAME][DOMAIN_NAME] […" at bounding box center [321, 291] width 357 height 44
copy p "[PERSON_NAME]"
click at [234, 20] on input "Search podcasts, credits, & more..." at bounding box center [353, 21] width 294 height 18
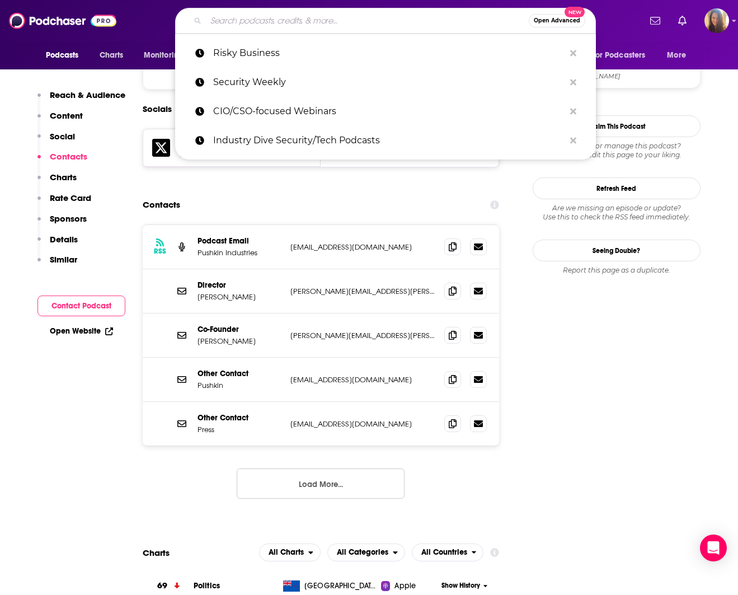
paste input "[GEOGRAPHIC_DATA]"
type input "[GEOGRAPHIC_DATA]"
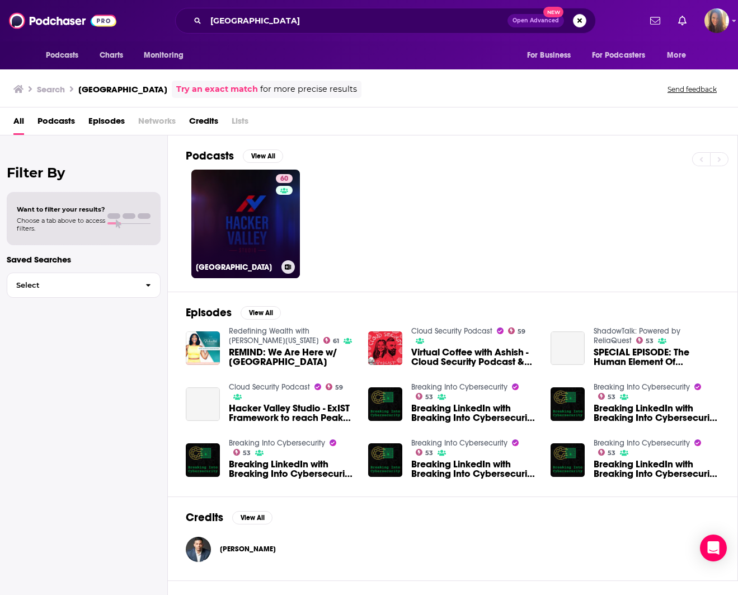
click at [248, 232] on link "60 [GEOGRAPHIC_DATA]" at bounding box center [245, 224] width 109 height 109
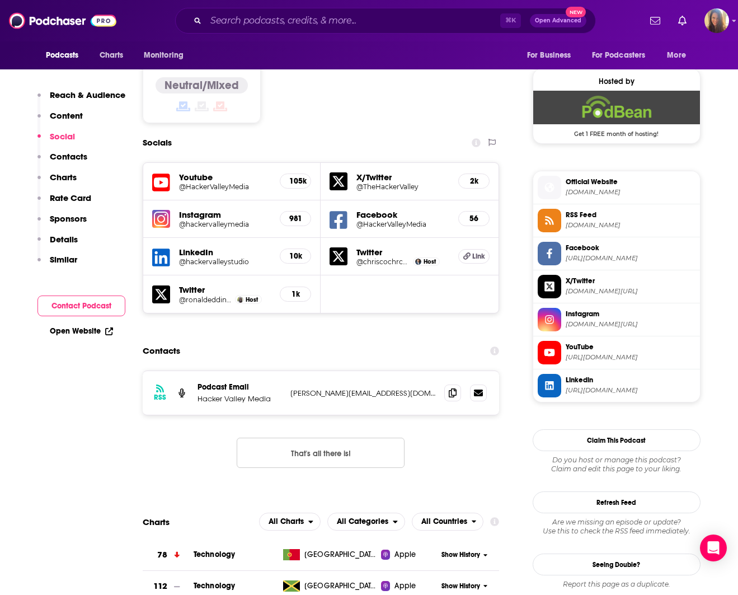
scroll to position [882, 0]
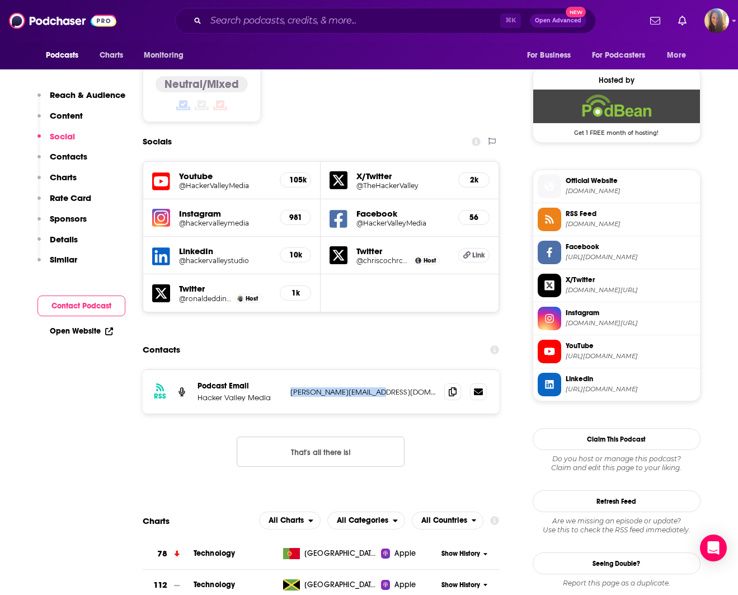
drag, startPoint x: 290, startPoint y: 336, endPoint x: 375, endPoint y: 335, distance: 85.1
click at [375, 387] on p "[PERSON_NAME][EMAIL_ADDRESS][DOMAIN_NAME]" at bounding box center [362, 392] width 145 height 10
click at [81, 328] on link "Open Website" at bounding box center [81, 331] width 63 height 10
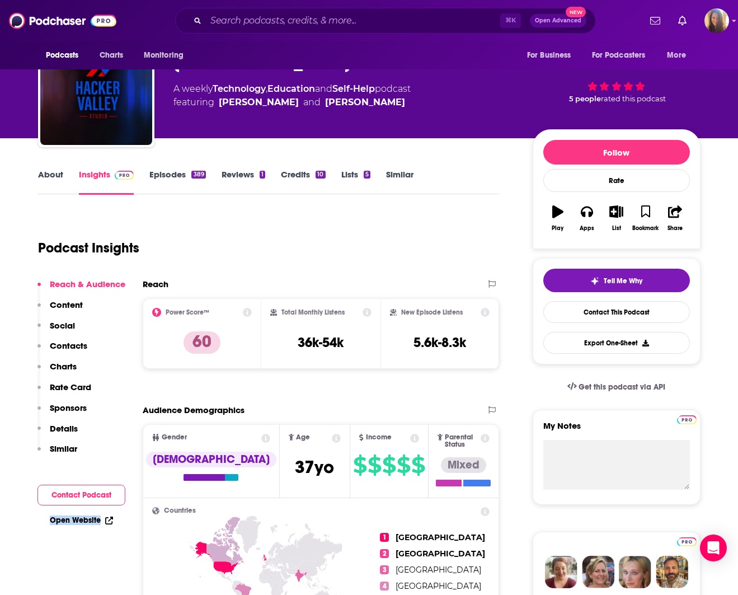
scroll to position [31, 0]
